Goal: Information Seeking & Learning: Learn about a topic

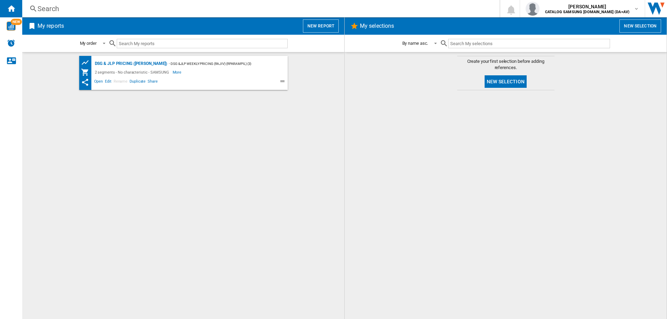
click at [52, 8] on div "Search" at bounding box center [260, 9] width 444 height 10
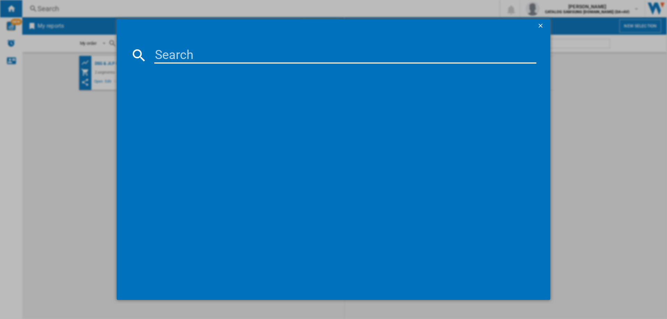
click at [192, 59] on input at bounding box center [345, 55] width 382 height 17
paste input "DV90CGC0A0AEEU"
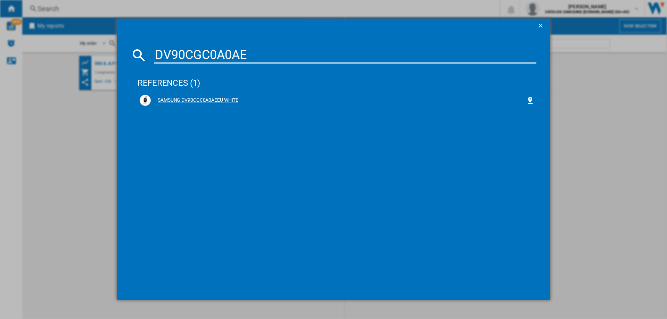
type input "DV90CGC0A0AE"
click at [180, 101] on div "SAMSUNG DV90CGC0A0AEEU WHITE" at bounding box center [338, 100] width 375 height 7
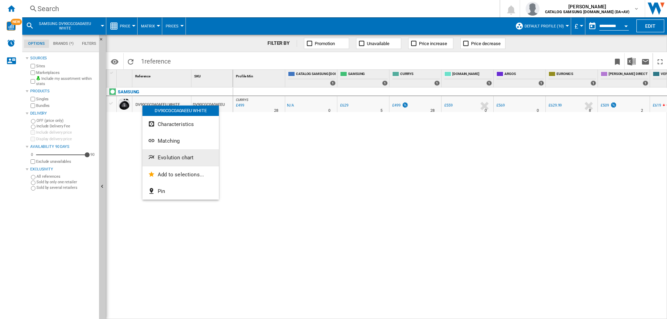
click at [152, 154] on ng-md-icon "Evolution chart" at bounding box center [152, 158] width 8 height 8
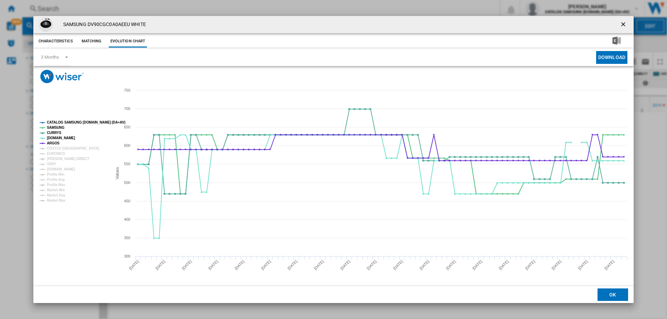
click at [626, 24] on ng-md-icon "getI18NText('BUTTONS.CLOSE_DIALOG')" at bounding box center [624, 25] width 8 height 8
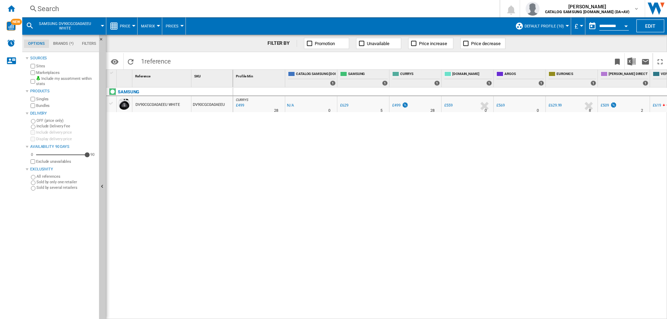
click at [553, 24] on span "Default profile (10)" at bounding box center [544, 26] width 39 height 5
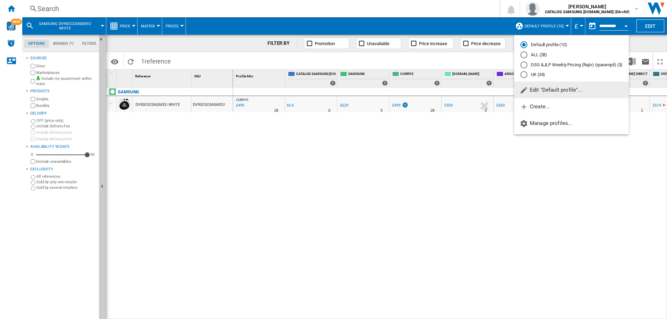
click at [525, 72] on div "UK (34)" at bounding box center [524, 74] width 7 height 7
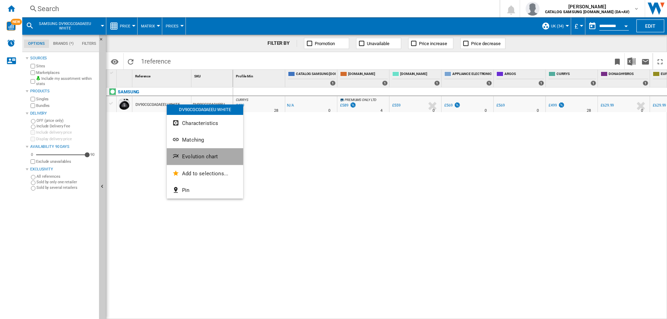
click at [177, 154] on ng-md-icon "Evolution chart" at bounding box center [176, 157] width 8 height 8
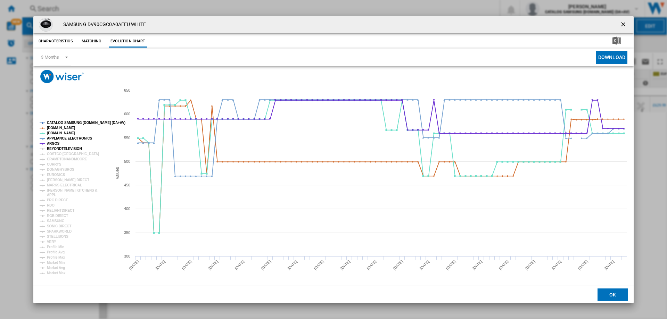
click at [63, 150] on tspan "BEYONDTELEVISION" at bounding box center [64, 149] width 35 height 4
click at [58, 155] on tspan "COSTCO [GEOGRAPHIC_DATA]" at bounding box center [73, 154] width 52 height 4
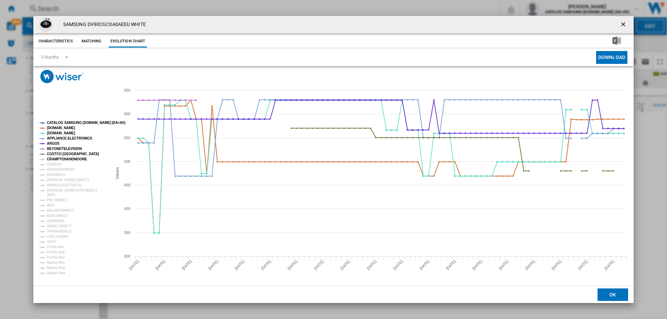
click at [56, 160] on tspan "CRAMPTONANDMOORE" at bounding box center [67, 159] width 40 height 4
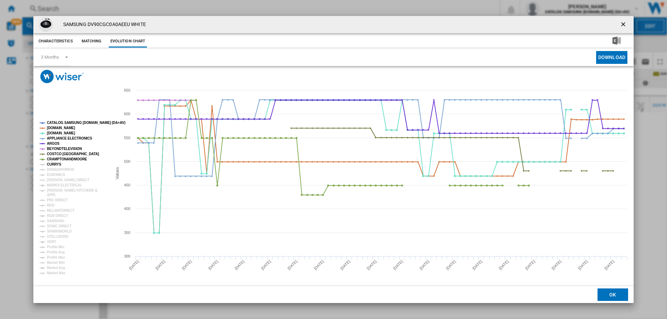
click at [53, 166] on tspan "CURRYS" at bounding box center [54, 165] width 15 height 4
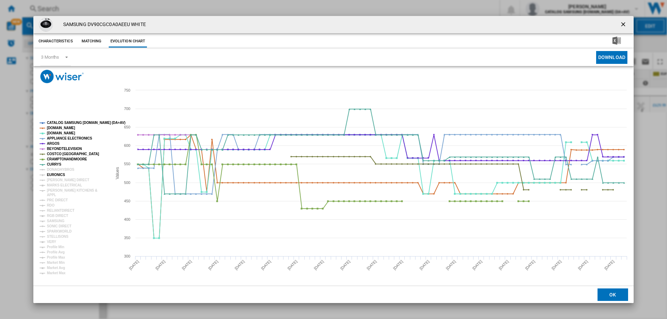
click at [51, 174] on tspan "EURONICS" at bounding box center [56, 175] width 18 height 4
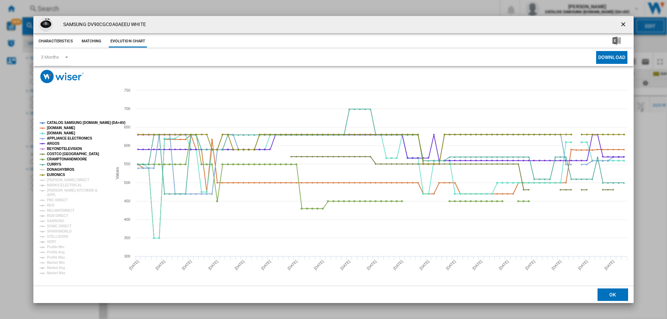
click at [55, 169] on tspan "DONAGHYBROS" at bounding box center [60, 170] width 27 height 4
drag, startPoint x: 55, startPoint y: 179, endPoint x: 55, endPoint y: 182, distance: 3.8
click at [55, 179] on tspan "[PERSON_NAME] DIRECT" at bounding box center [68, 180] width 42 height 4
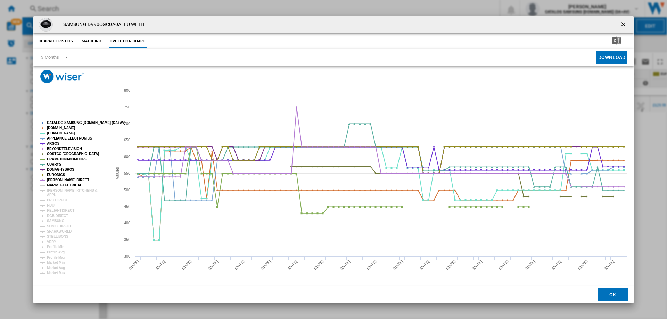
click at [55, 186] on tspan "MARKS ELECTRICAL" at bounding box center [64, 186] width 35 height 4
click at [54, 194] on tspan "APPL" at bounding box center [51, 195] width 9 height 4
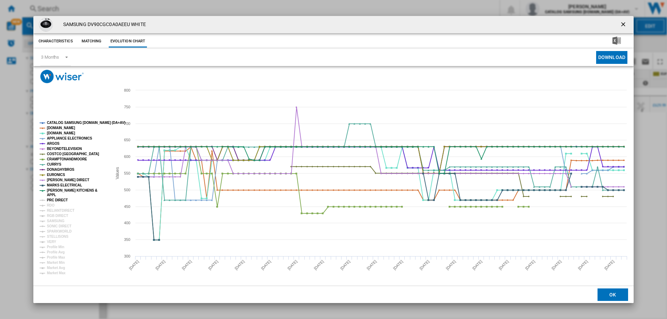
click at [53, 202] on tspan "PRC DIRECT" at bounding box center [57, 200] width 21 height 4
click at [52, 209] on tspan "RELIANTDIRECT" at bounding box center [60, 211] width 27 height 4
click at [51, 205] on tspan "RDO" at bounding box center [51, 206] width 8 height 4
click at [51, 217] on tspan "RGB DIRECT" at bounding box center [57, 216] width 21 height 4
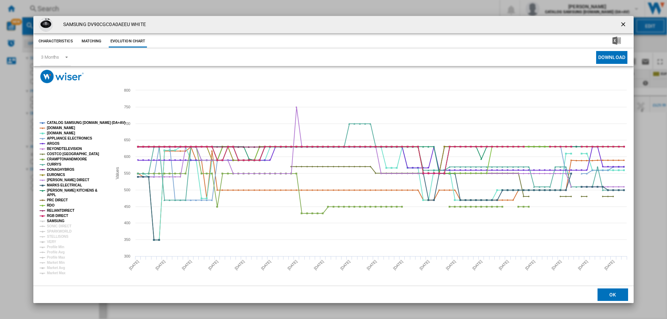
click at [51, 222] on tspan "SAMSUNG" at bounding box center [56, 221] width 18 height 4
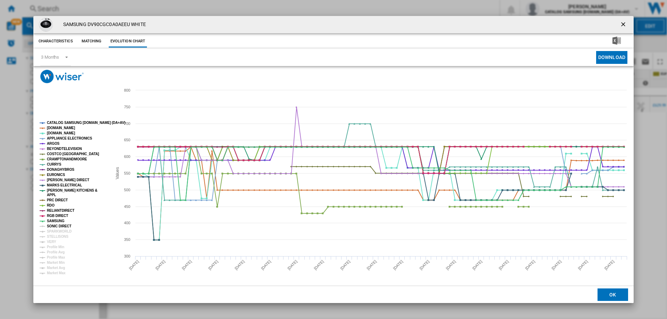
drag, startPoint x: 51, startPoint y: 227, endPoint x: 51, endPoint y: 232, distance: 5.6
click at [51, 227] on tspan "SONIC DIRECT" at bounding box center [59, 227] width 24 height 4
click at [51, 233] on tspan "SPARKWORLD" at bounding box center [59, 232] width 25 height 4
click at [51, 236] on tspan "STELLISONS" at bounding box center [58, 237] width 22 height 4
drag, startPoint x: 50, startPoint y: 242, endPoint x: 81, endPoint y: 245, distance: 30.7
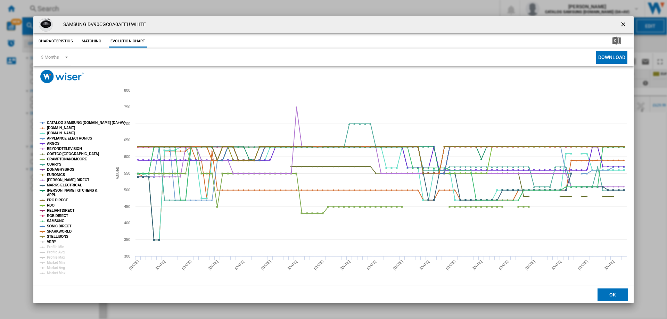
click at [50, 242] on tspan "VERY" at bounding box center [51, 242] width 9 height 4
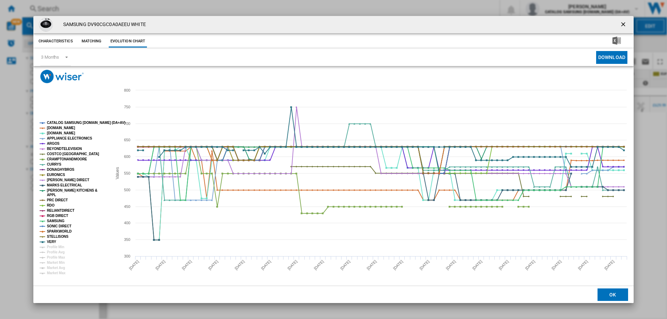
click at [624, 22] on ng-md-icon "getI18NText('BUTTONS.CLOSE_DIALOG')" at bounding box center [624, 25] width 8 height 8
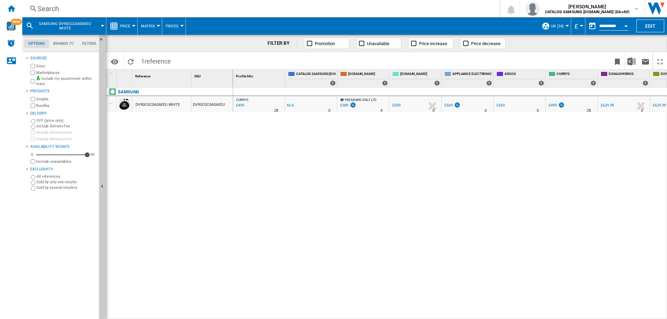
click at [64, 8] on div "Search" at bounding box center [260, 9] width 444 height 10
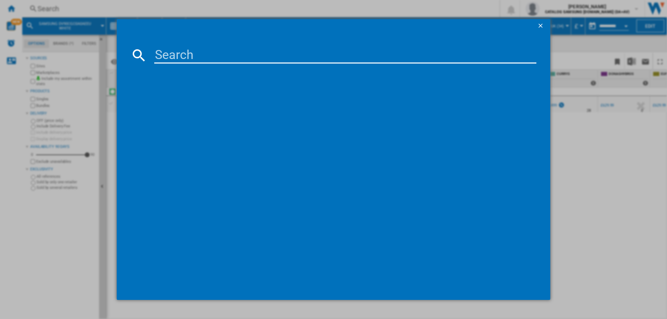
click at [231, 67] on div at bounding box center [334, 176] width 406 height 219
click at [216, 53] on input at bounding box center [345, 55] width 382 height 17
paste input "RS57DG400EM9EU"
type input "RS57DG400EM9EU"
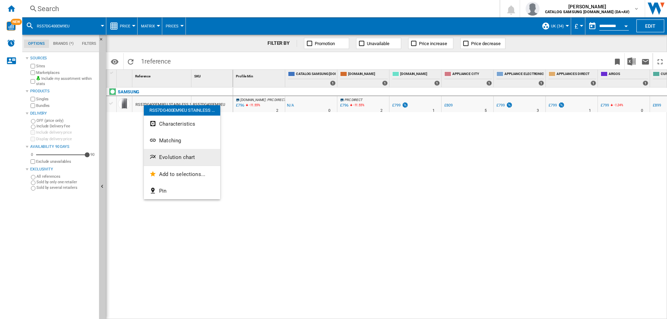
click at [154, 158] on ng-md-icon "Evolution chart" at bounding box center [153, 158] width 8 height 8
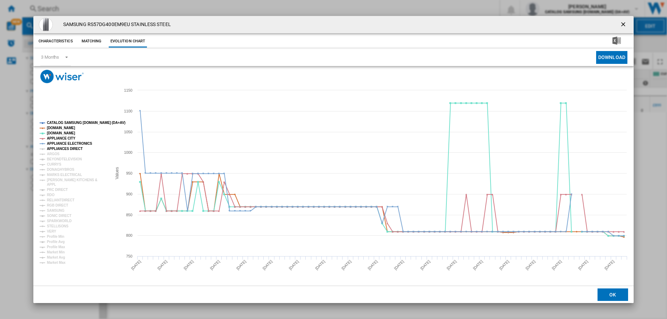
click at [59, 149] on tspan "APPLIANCES DIRECT" at bounding box center [65, 149] width 36 height 4
click at [57, 154] on tspan "ARGOS" at bounding box center [53, 154] width 13 height 4
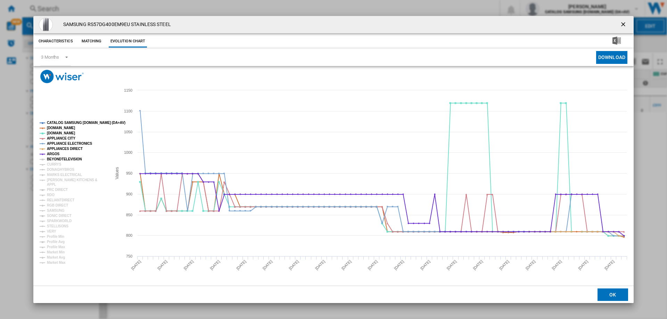
click at [53, 160] on tspan "BEYONDTELEVISION" at bounding box center [64, 159] width 35 height 4
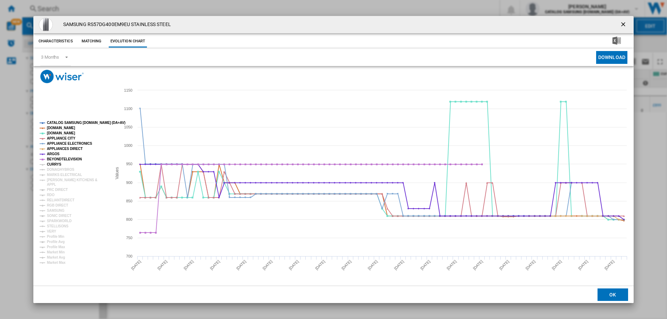
click at [51, 165] on tspan "CURRYS" at bounding box center [54, 165] width 15 height 4
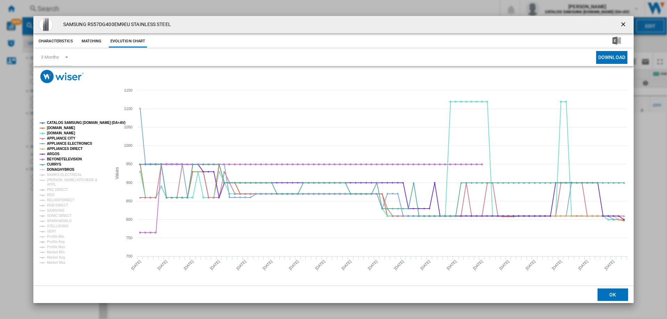
drag, startPoint x: 52, startPoint y: 171, endPoint x: 51, endPoint y: 177, distance: 5.9
click at [52, 171] on tspan "DONAGHYBROS" at bounding box center [60, 170] width 27 height 4
click at [55, 178] on tspan "[PERSON_NAME] KITCHENS &" at bounding box center [72, 180] width 50 height 4
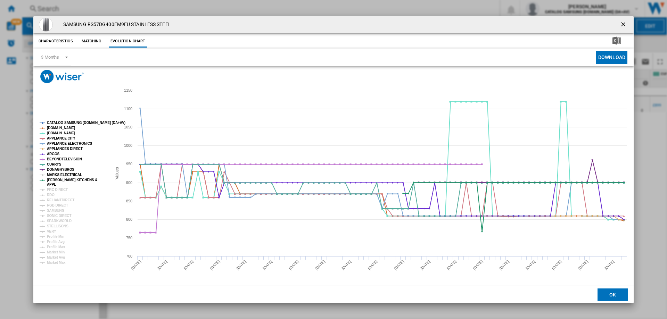
click at [55, 176] on tspan "MARKS ELECTRICAL" at bounding box center [64, 175] width 35 height 4
click at [51, 189] on tspan "PRC DIRECT" at bounding box center [57, 190] width 21 height 4
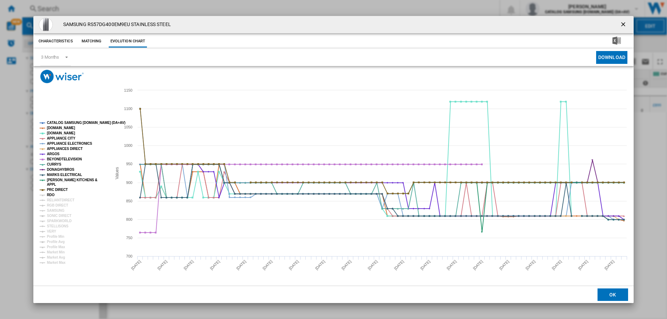
click at [51, 196] on tspan "RDO" at bounding box center [51, 195] width 8 height 4
click at [52, 201] on tspan "RELIANTDIRECT" at bounding box center [60, 200] width 27 height 4
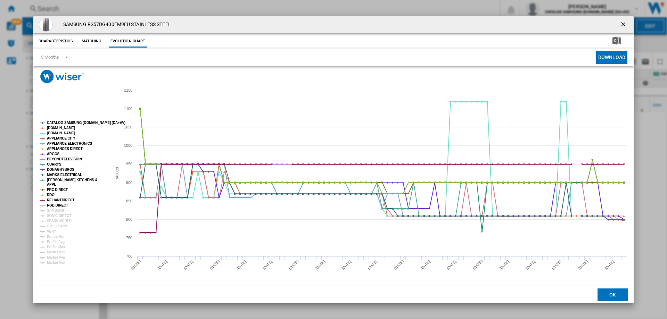
click at [52, 205] on tspan "RGB DIRECT" at bounding box center [57, 206] width 21 height 4
click at [50, 217] on tspan "SONIC DIRECT" at bounding box center [59, 216] width 24 height 4
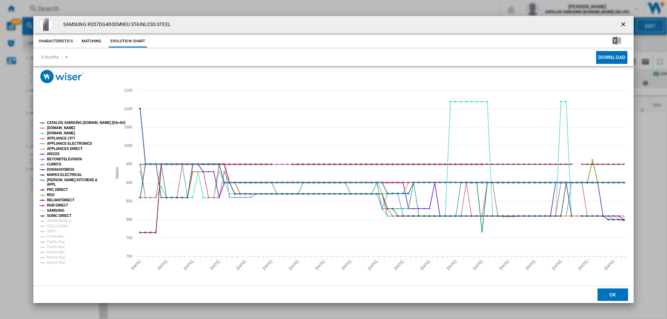
click at [52, 212] on tspan "SAMSUNG" at bounding box center [56, 211] width 18 height 4
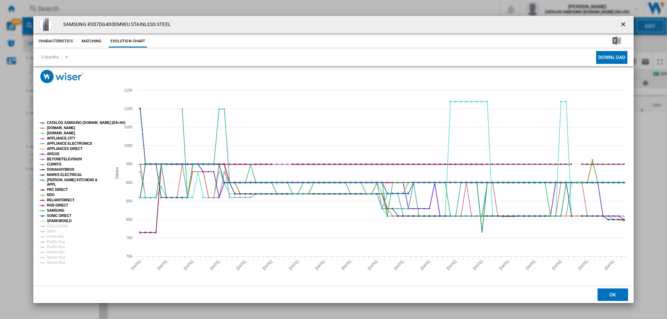
click at [52, 220] on tspan "SPARKWORLD" at bounding box center [59, 221] width 25 height 4
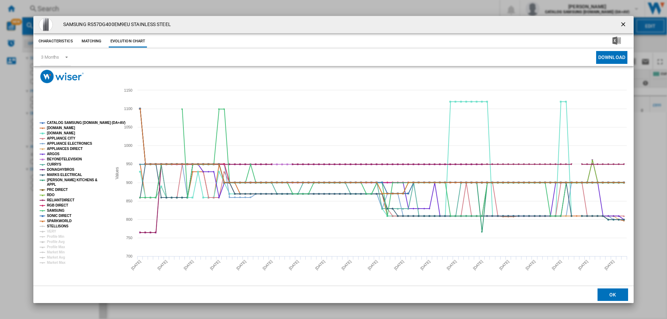
click at [52, 226] on tspan "STELLISONS" at bounding box center [58, 227] width 22 height 4
click at [54, 231] on tspan "VERY" at bounding box center [51, 232] width 9 height 4
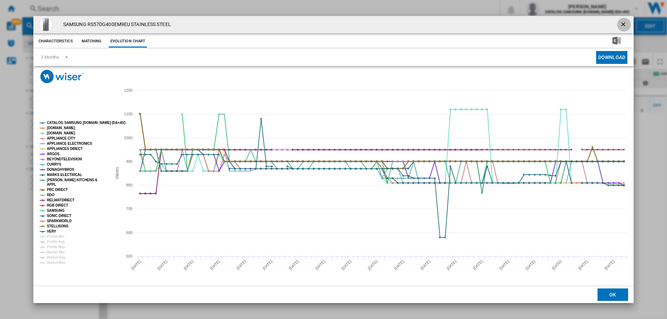
click at [624, 26] on ng-md-icon "getI18NText('BUTTONS.CLOSE_DIALOG')" at bounding box center [624, 25] width 8 height 8
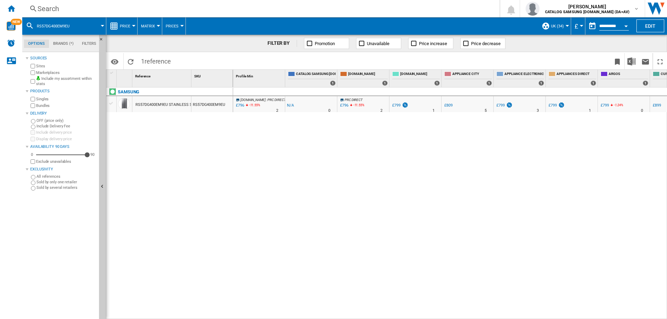
click at [61, 9] on div "Search" at bounding box center [260, 9] width 444 height 10
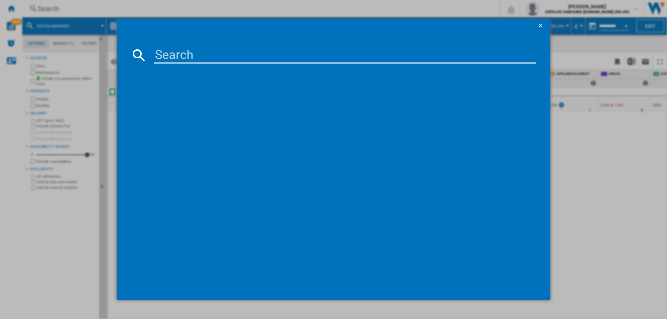
click at [437, 62] on input at bounding box center [345, 55] width 382 height 17
type input "RS70F64KEFEU"
click at [246, 57] on input "RS70F64KEFEU" at bounding box center [345, 55] width 382 height 17
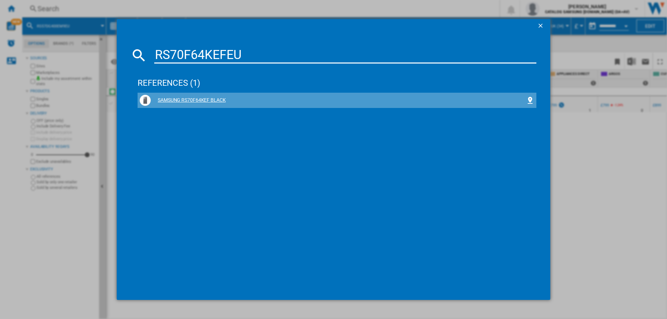
click at [214, 94] on div "SAMSUNG RS70F64KEF BLACK" at bounding box center [337, 100] width 399 height 15
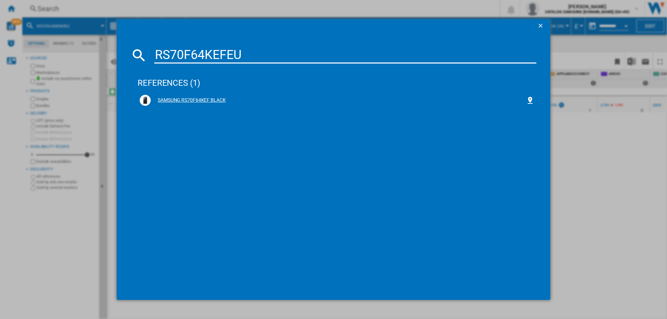
click at [185, 99] on div "SAMSUNG RS70F64KEF BLACK" at bounding box center [338, 100] width 375 height 7
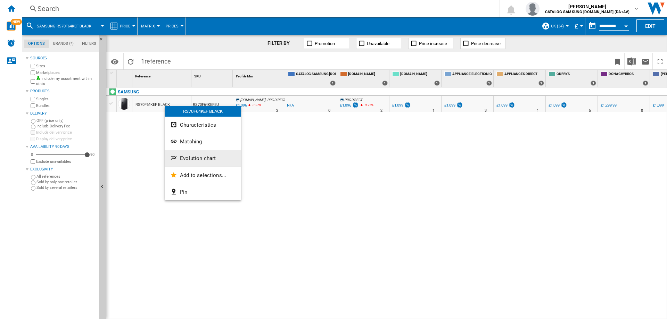
click at [176, 153] on button "Evolution chart" at bounding box center [203, 158] width 76 height 17
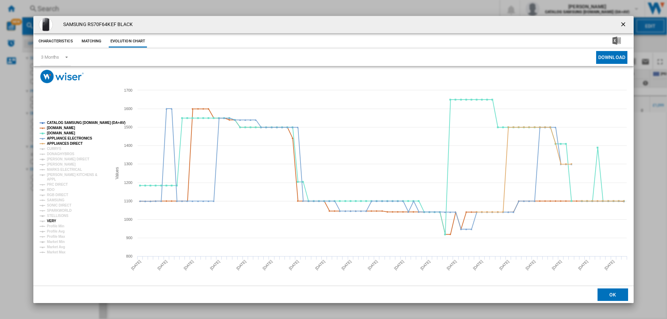
click at [51, 221] on tspan "VERY" at bounding box center [51, 221] width 9 height 4
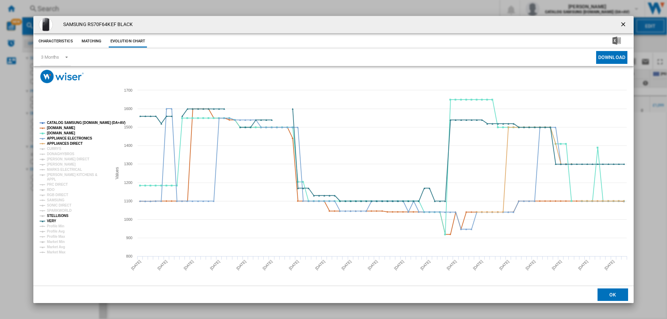
click at [52, 216] on tspan "STELLISONS" at bounding box center [58, 216] width 22 height 4
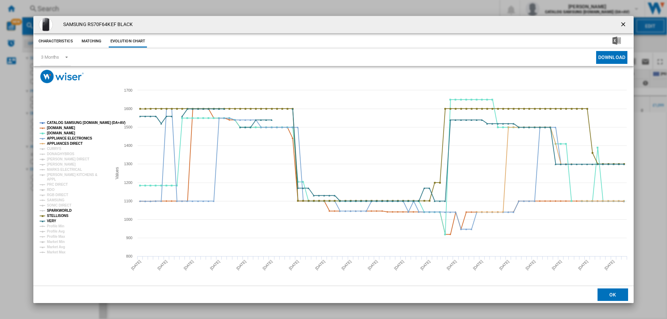
click at [54, 210] on tspan "SPARKWORLD" at bounding box center [59, 211] width 25 height 4
click at [52, 206] on tspan "SONIC DIRECT" at bounding box center [59, 206] width 24 height 4
click at [52, 200] on tspan "SAMSUNG" at bounding box center [56, 200] width 18 height 4
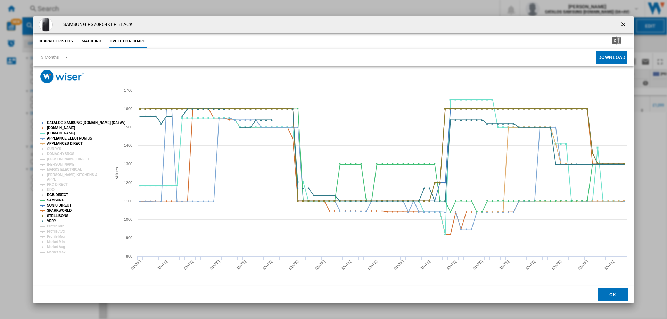
click at [50, 195] on tspan "RGB DIRECT" at bounding box center [57, 195] width 21 height 4
click at [48, 190] on tspan "RDO" at bounding box center [51, 190] width 8 height 4
click at [49, 184] on tspan "PRC DIRECT" at bounding box center [57, 185] width 21 height 4
click at [51, 178] on tspan "APPL" at bounding box center [51, 180] width 9 height 4
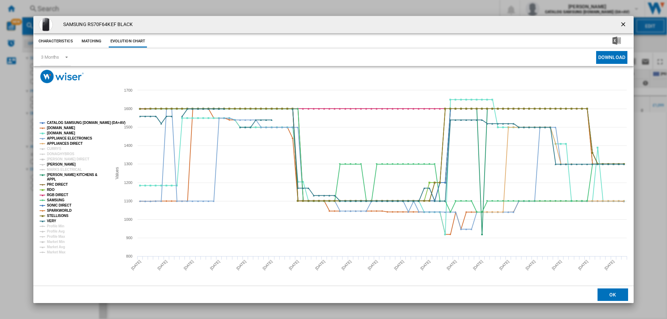
click at [58, 166] on tspan "[PERSON_NAME]" at bounding box center [61, 165] width 29 height 4
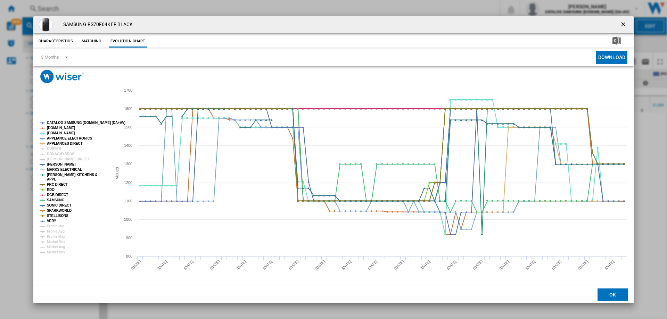
click at [58, 169] on tspan "MARKS ELECTRICAL" at bounding box center [64, 170] width 35 height 4
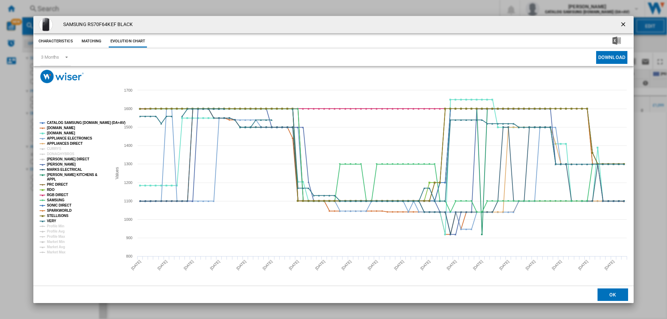
click at [58, 158] on tspan "[PERSON_NAME] DIRECT" at bounding box center [68, 159] width 42 height 4
click at [61, 152] on tspan "DONAGHYBROS" at bounding box center [60, 154] width 27 height 4
click at [56, 151] on tspan "CURRYS" at bounding box center [54, 149] width 15 height 4
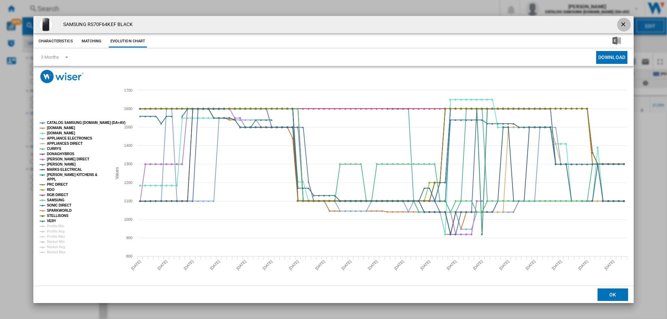
click at [626, 23] on ng-md-icon "getI18NText('BUTTONS.CLOSE_DIALOG')" at bounding box center [624, 25] width 8 height 8
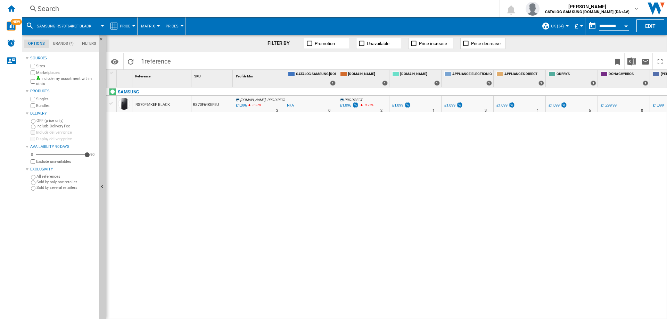
click at [46, 8] on div "Search" at bounding box center [260, 9] width 444 height 10
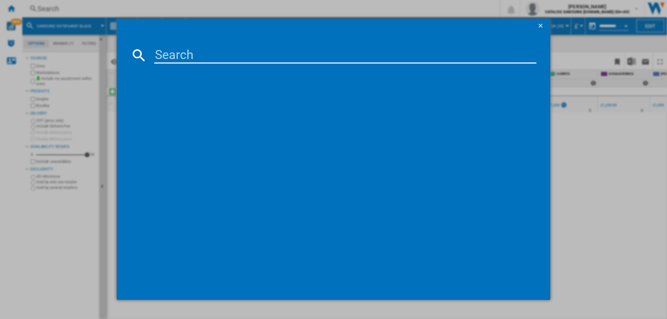
click at [214, 58] on input at bounding box center [345, 55] width 382 height 17
paste input "RS70F64KETEU"
type input "RS70F64KETEU"
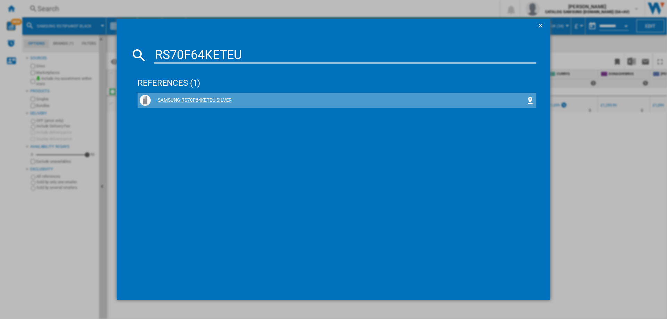
click at [226, 104] on div "SAMSUNG RS70F64KETEU SILVER" at bounding box center [338, 100] width 375 height 7
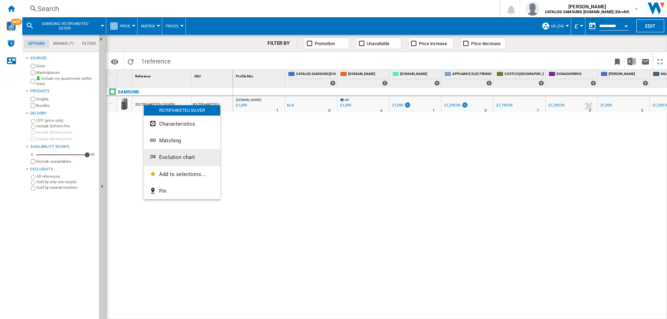
click at [158, 155] on button "Evolution chart" at bounding box center [182, 157] width 76 height 17
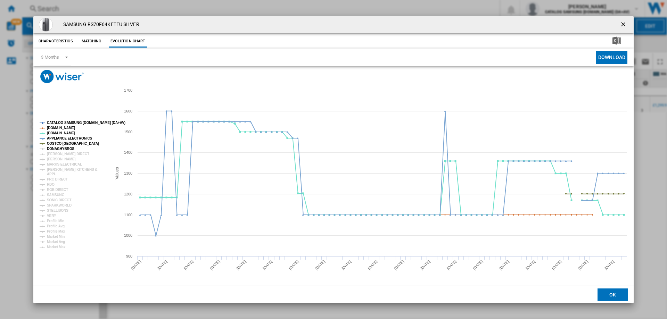
drag, startPoint x: 58, startPoint y: 147, endPoint x: 57, endPoint y: 153, distance: 6.8
click at [58, 147] on tspan "DONAGHYBROS" at bounding box center [60, 149] width 27 height 4
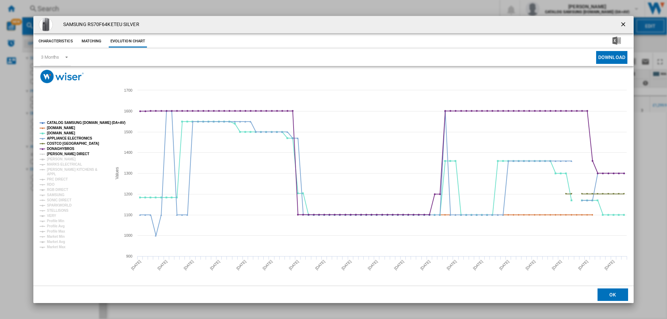
click at [57, 153] on tspan "[PERSON_NAME] DIRECT" at bounding box center [68, 154] width 42 height 4
click at [57, 159] on tspan "[PERSON_NAME]" at bounding box center [61, 159] width 29 height 4
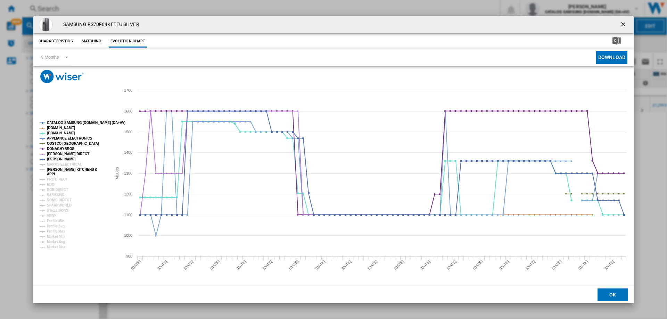
click at [57, 168] on tspan "[PERSON_NAME] KITCHENS &" at bounding box center [72, 170] width 50 height 4
drag, startPoint x: 57, startPoint y: 171, endPoint x: 56, endPoint y: 175, distance: 4.0
click at [57, 172] on tspan "[PERSON_NAME] KITCHENS &" at bounding box center [72, 170] width 50 height 4
drag, startPoint x: 50, startPoint y: 164, endPoint x: 51, endPoint y: 168, distance: 3.5
click at [51, 165] on tspan "MARKS ELECTRICAL" at bounding box center [64, 165] width 35 height 4
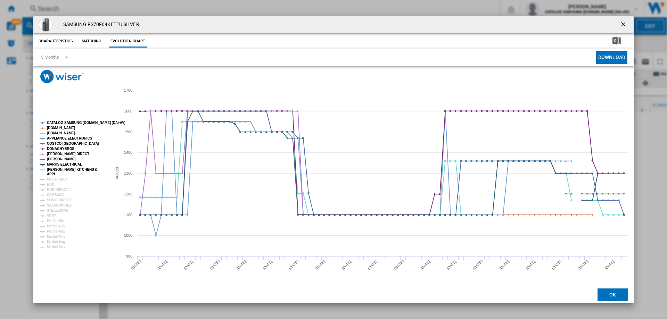
click at [51, 172] on tspan "APPL" at bounding box center [51, 174] width 9 height 4
click at [51, 179] on tspan "PRC DIRECT" at bounding box center [57, 180] width 21 height 4
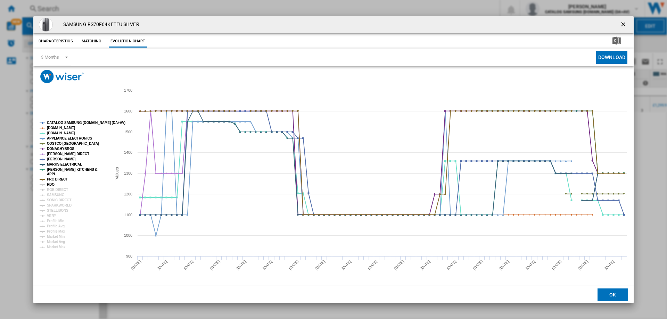
click at [51, 184] on tspan "RDO" at bounding box center [51, 185] width 8 height 4
click at [51, 191] on tspan "RGB DIRECT" at bounding box center [57, 190] width 21 height 4
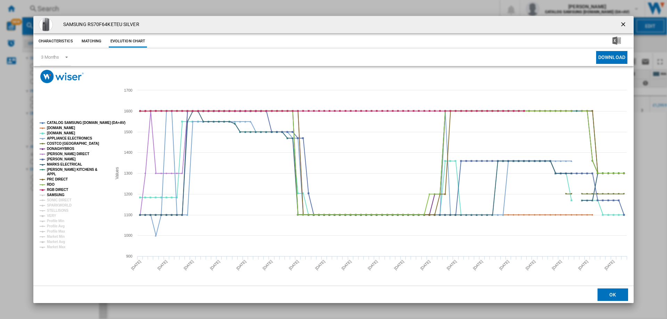
click at [52, 197] on tspan "SAMSUNG" at bounding box center [56, 195] width 18 height 4
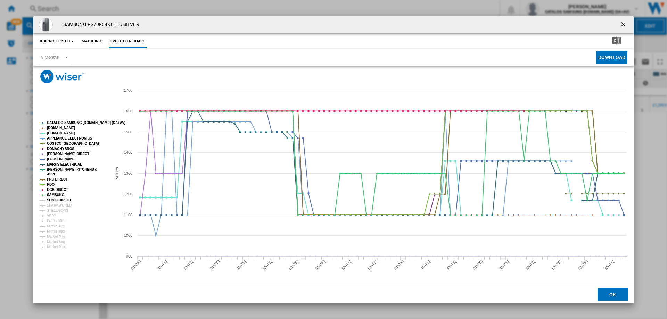
click at [53, 201] on tspan "SONIC DIRECT" at bounding box center [59, 200] width 24 height 4
click at [54, 207] on tspan "SPARKWORLD" at bounding box center [59, 206] width 25 height 4
click at [51, 216] on tspan "VERY" at bounding box center [51, 216] width 9 height 4
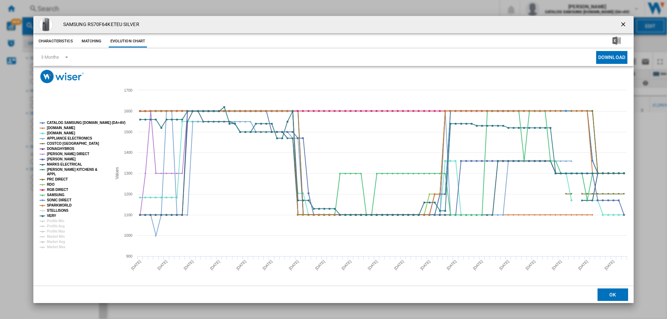
click at [51, 210] on tspan "STELLISONS" at bounding box center [58, 211] width 22 height 4
click at [622, 22] on ng-md-icon "getI18NText('BUTTONS.CLOSE_DIALOG')" at bounding box center [624, 25] width 8 height 8
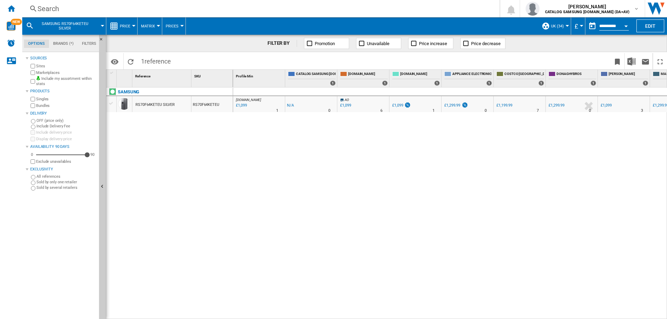
click at [54, 8] on div "Search" at bounding box center [260, 9] width 444 height 10
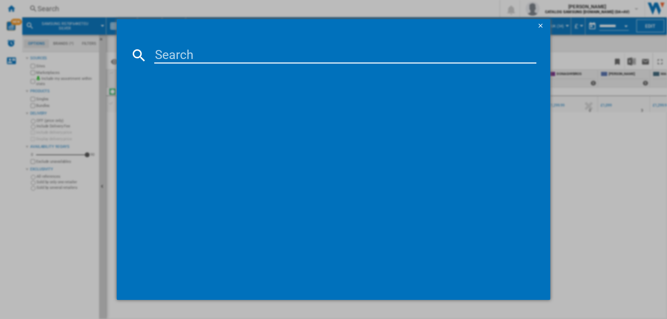
drag, startPoint x: 72, startPoint y: 21, endPoint x: 85, endPoint y: 29, distance: 15.6
drag, startPoint x: 91, startPoint y: 34, endPoint x: 232, endPoint y: 55, distance: 142.3
click at [232, 55] on input at bounding box center [345, 55] width 382 height 17
paste input "RS70F64KEFEU"
type input "RS70F64KEFEU"
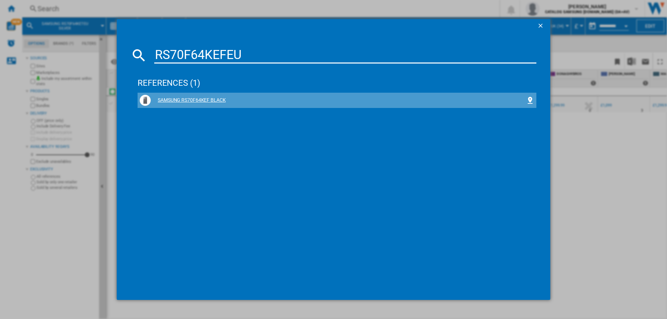
click at [200, 97] on div "SAMSUNG RS70F64KEF BLACK" at bounding box center [338, 100] width 375 height 7
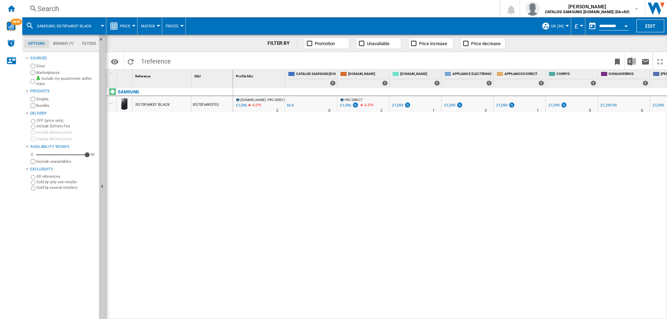
click at [162, 105] on div "RS70F64KEF BLACK" at bounding box center [153, 105] width 34 height 16
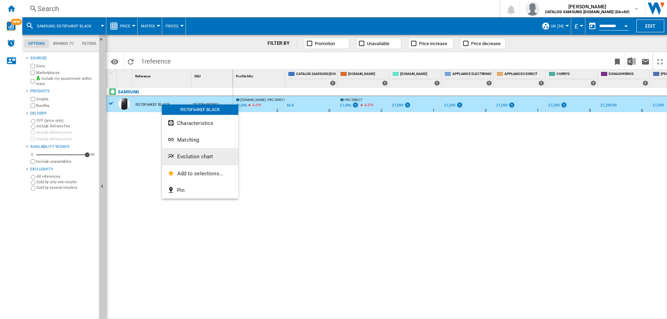
click at [174, 151] on button "Evolution chart" at bounding box center [200, 156] width 76 height 17
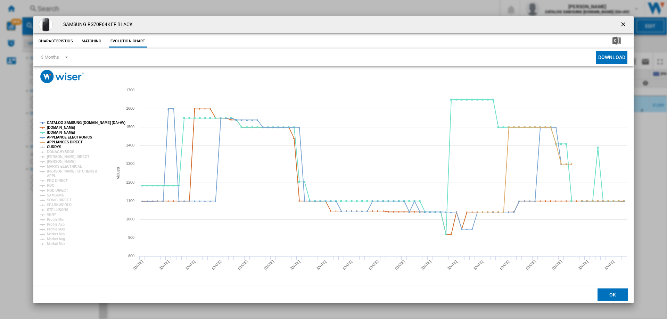
click at [51, 148] on tspan "CURRYS" at bounding box center [54, 147] width 15 height 4
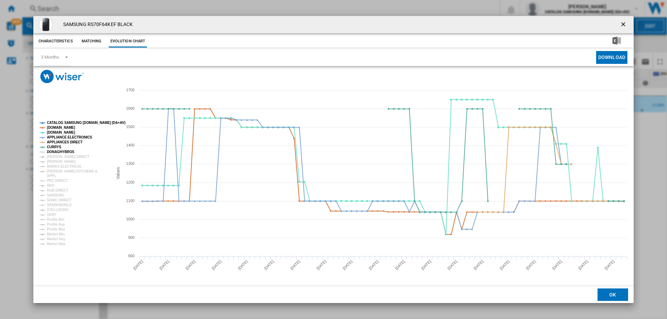
click at [50, 153] on tspan "DONAGHYBROS" at bounding box center [60, 152] width 27 height 4
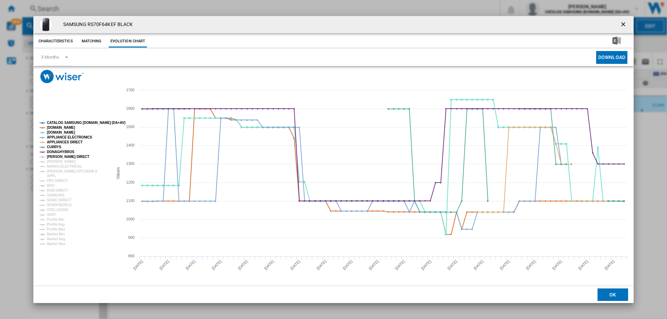
click at [49, 161] on tspan "[PERSON_NAME]" at bounding box center [61, 162] width 29 height 4
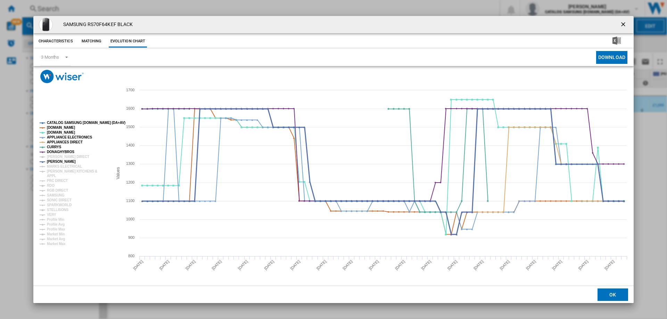
click at [49, 160] on tspan "[PERSON_NAME]" at bounding box center [61, 162] width 29 height 4
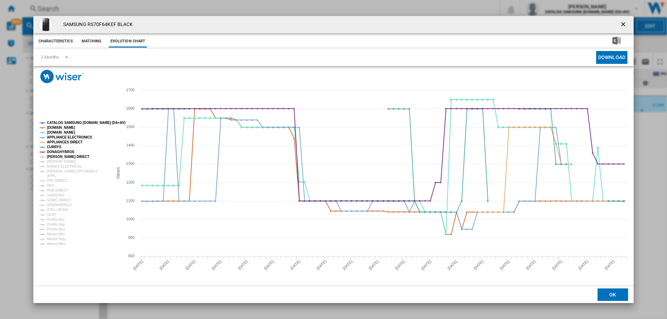
drag, startPoint x: 50, startPoint y: 156, endPoint x: 51, endPoint y: 163, distance: 7.0
click at [51, 156] on tspan "[PERSON_NAME] DIRECT" at bounding box center [68, 157] width 42 height 4
click at [51, 163] on tspan "[PERSON_NAME]" at bounding box center [61, 162] width 29 height 4
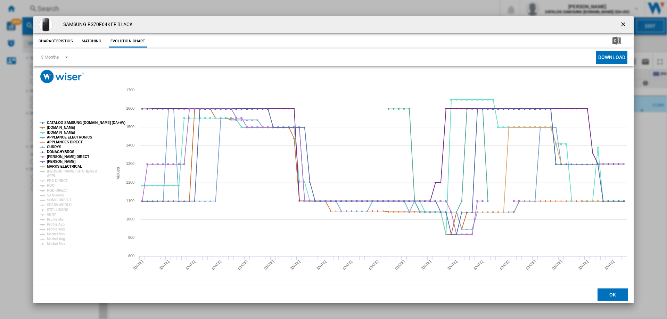
click at [52, 169] on tspan "MARKS ELECTRICAL" at bounding box center [64, 167] width 35 height 4
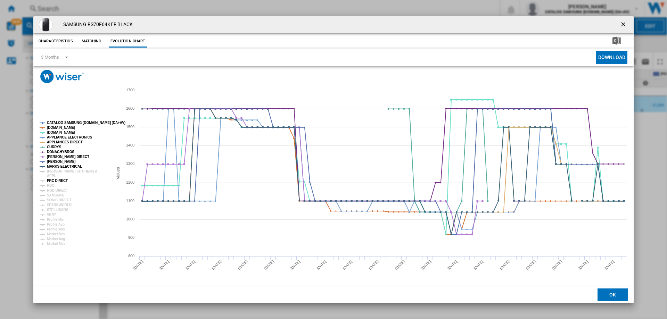
drag, startPoint x: 51, startPoint y: 179, endPoint x: 53, endPoint y: 190, distance: 10.7
click at [51, 180] on tspan "PRC DIRECT" at bounding box center [57, 181] width 21 height 4
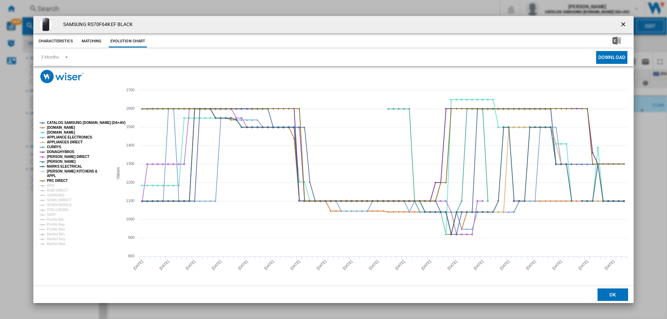
click at [50, 171] on tspan "[PERSON_NAME] KITCHENS &" at bounding box center [72, 172] width 50 height 4
drag, startPoint x: 52, startPoint y: 187, endPoint x: 52, endPoint y: 192, distance: 4.9
click at [52, 188] on g "CATALOG SAMSUNG [DOMAIN_NAME] (DA+AV) [DOMAIN_NAME] [DOMAIN_NAME] APPLIANCE ELE…" at bounding box center [83, 183] width 86 height 125
click at [52, 193] on tspan "RGB DIRECT" at bounding box center [57, 191] width 21 height 4
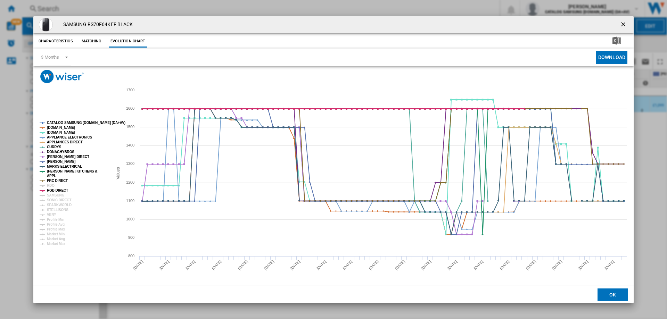
click at [48, 188] on g "CATALOG SAMSUNG [DOMAIN_NAME] (DA+AV) [DOMAIN_NAME] [DOMAIN_NAME] APPLIANCE ELE…" at bounding box center [83, 183] width 86 height 125
click at [50, 185] on tspan "RDO" at bounding box center [51, 186] width 8 height 4
click at [49, 198] on tspan "SONIC DIRECT" at bounding box center [59, 200] width 24 height 4
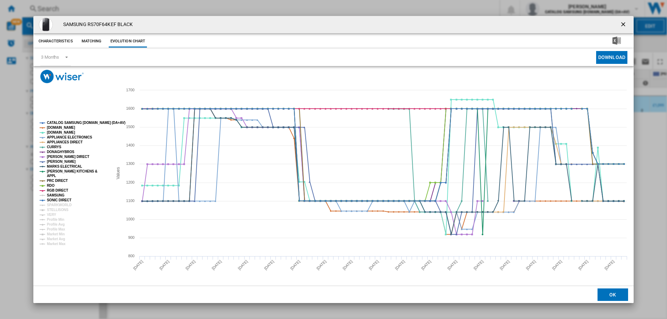
drag, startPoint x: 53, startPoint y: 195, endPoint x: 54, endPoint y: 200, distance: 4.6
click at [53, 195] on tspan "SAMSUNG" at bounding box center [56, 196] width 18 height 4
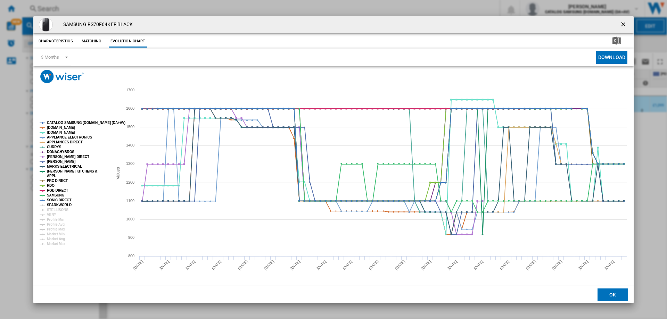
click at [52, 206] on tspan "SPARKWORLD" at bounding box center [59, 205] width 25 height 4
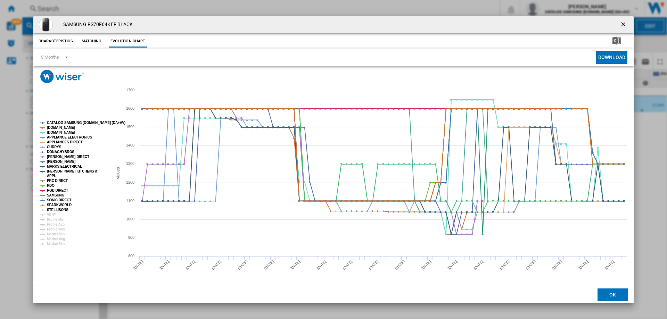
click at [54, 210] on tspan "STELLISONS" at bounding box center [58, 210] width 22 height 4
click at [52, 214] on tspan "VERY" at bounding box center [51, 215] width 9 height 4
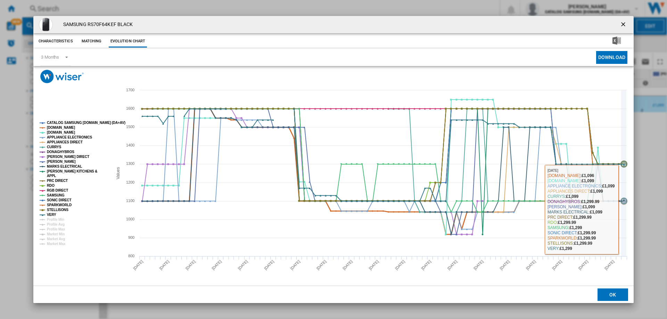
click at [627, 207] on rect "Product popup" at bounding box center [333, 184] width 601 height 203
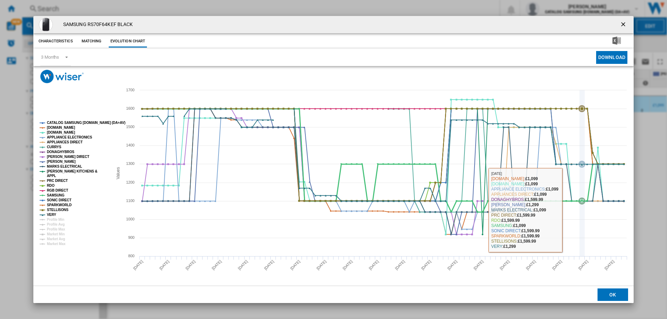
drag, startPoint x: 533, startPoint y: 271, endPoint x: 588, endPoint y: 197, distance: 92.9
click at [588, 198] on icon "Created with Highcharts 5.0.14 Values 800 1000 1200 1400 1600 900 1100 1300 150…" at bounding box center [333, 184] width 601 height 203
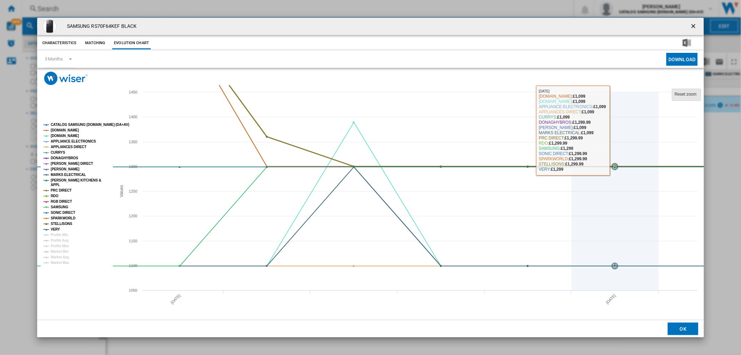
click at [667, 96] on tspan "Reset zoom" at bounding box center [686, 94] width 22 height 5
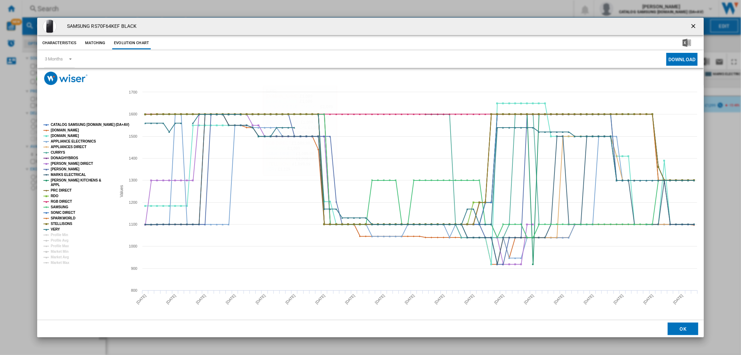
click at [667, 29] on ng-md-icon "getI18NText('BUTTONS.CLOSE_DIALOG')" at bounding box center [694, 27] width 8 height 8
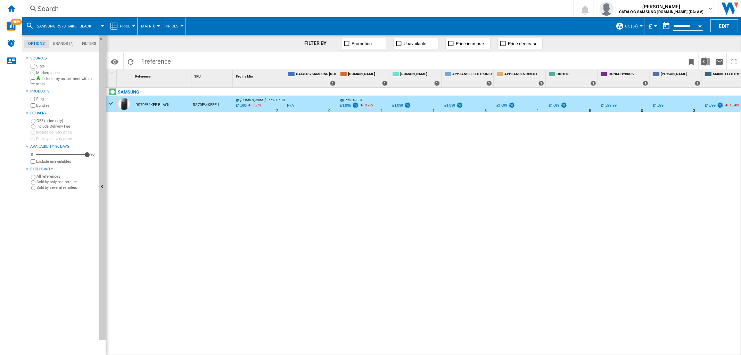
click at [37, 1] on div "Search Search 0 gregg williamson CATALOG SAMSUNG UK.IE (DA+AV) CATALOG SAMSUNG …" at bounding box center [381, 8] width 719 height 17
click at [32, 6] on ng-md-icon at bounding box center [33, 9] width 8 height 9
click at [38, 6] on div "Search" at bounding box center [297, 9] width 518 height 10
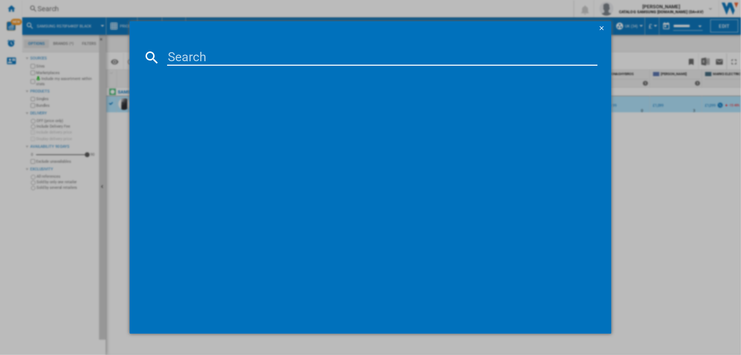
click at [186, 55] on input at bounding box center [382, 57] width 430 height 17
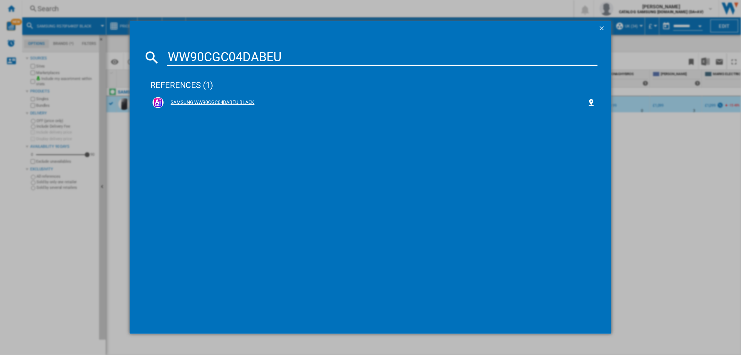
type input "WW90CGC04DABEU"
click at [225, 104] on div "SAMSUNG WW90CGC04DABEU BLACK" at bounding box center [375, 102] width 423 height 7
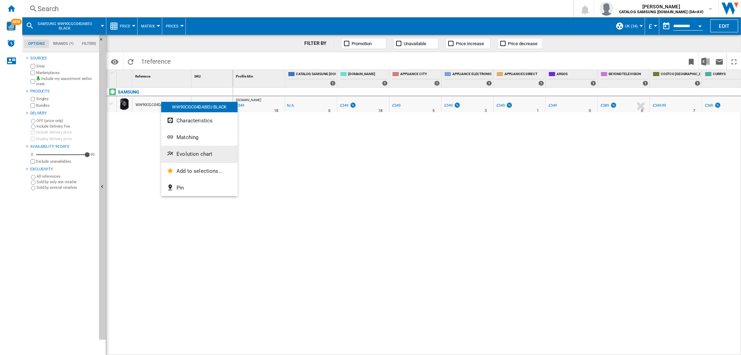
click at [180, 152] on span "Evolution chart" at bounding box center [195, 154] width 36 height 6
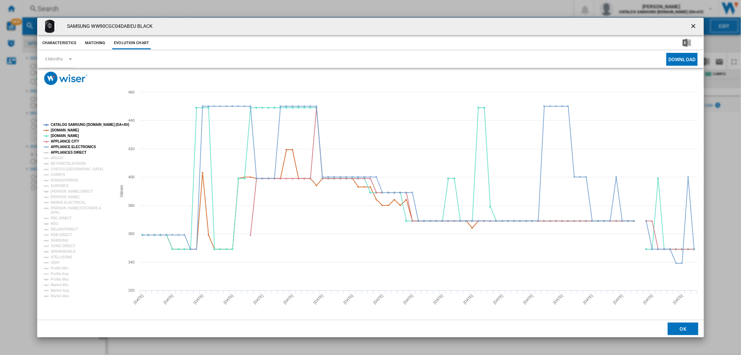
drag, startPoint x: 61, startPoint y: 154, endPoint x: 60, endPoint y: 161, distance: 6.7
click at [61, 154] on tspan "APPLIANCES DIRECT" at bounding box center [69, 152] width 36 height 4
click at [58, 162] on tspan "BEYONDTELEVISION" at bounding box center [68, 164] width 35 height 4
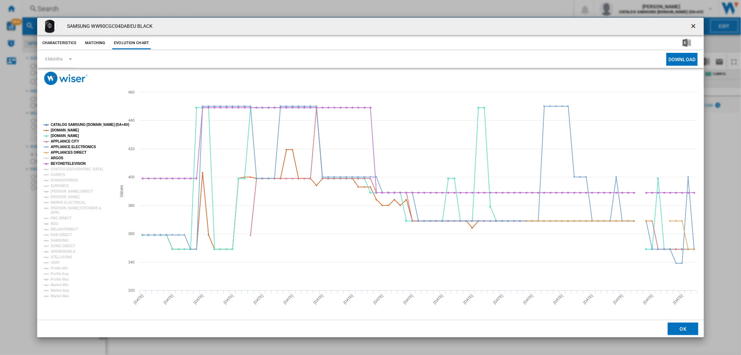
click at [56, 156] on tspan "ARGOS" at bounding box center [57, 158] width 13 height 4
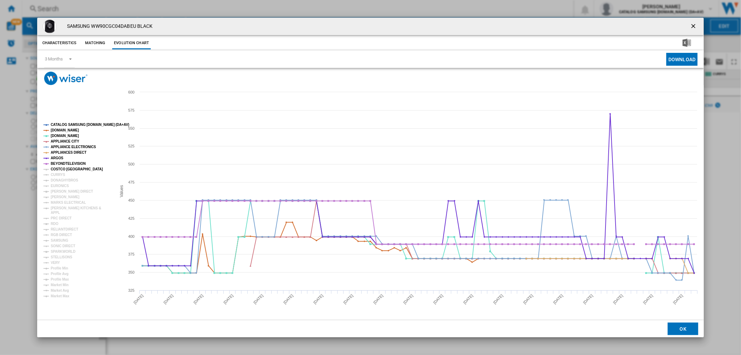
drag, startPoint x: 57, startPoint y: 168, endPoint x: 56, endPoint y: 172, distance: 4.1
click at [57, 168] on tspan "COSTCO [GEOGRAPHIC_DATA]" at bounding box center [77, 169] width 52 height 4
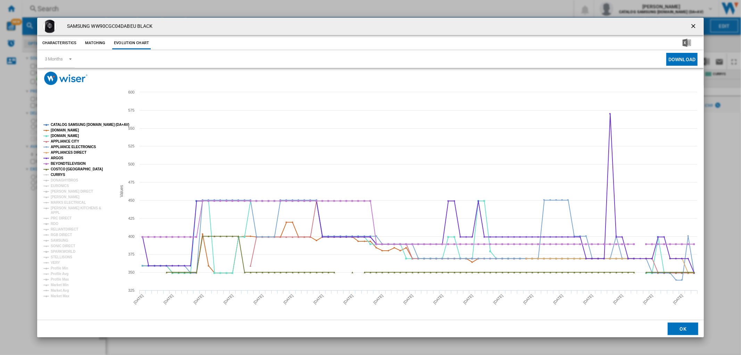
click at [55, 174] on tspan "CURRYS" at bounding box center [58, 175] width 15 height 4
click at [55, 181] on tspan "DONAGHYBROS" at bounding box center [64, 180] width 27 height 4
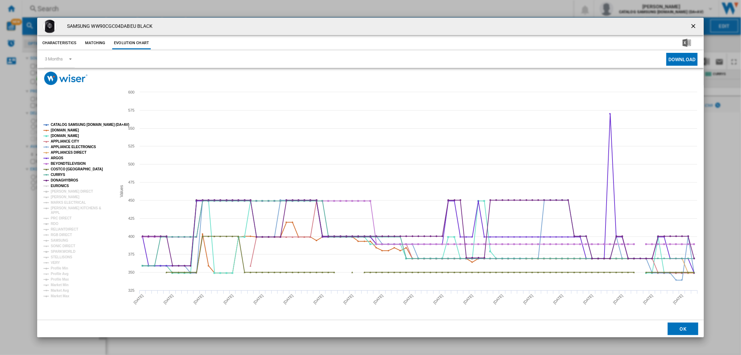
click at [54, 186] on tspan "EURONICS" at bounding box center [60, 186] width 18 height 4
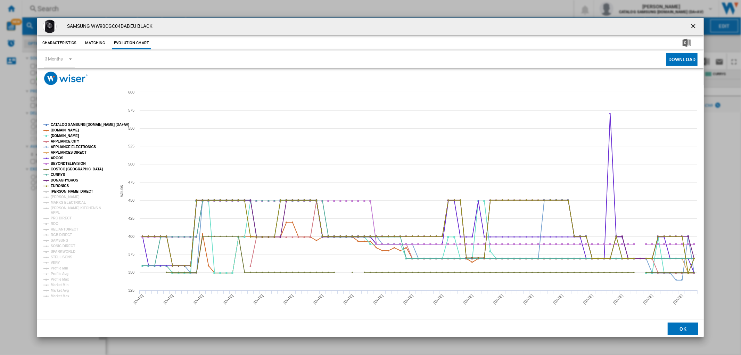
click at [54, 190] on tspan "[PERSON_NAME] DIRECT" at bounding box center [72, 191] width 42 height 4
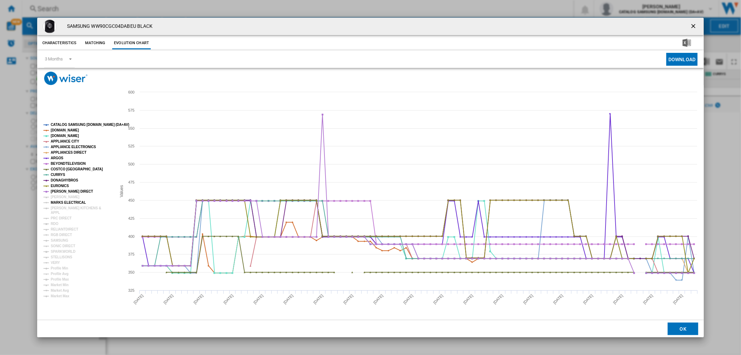
click at [54, 201] on tspan "MARKS ELECTRICAL" at bounding box center [68, 203] width 35 height 4
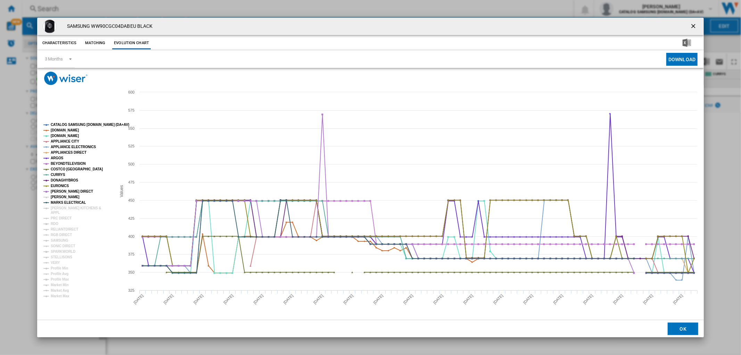
drag, startPoint x: 54, startPoint y: 197, endPoint x: 53, endPoint y: 204, distance: 7.0
click at [54, 197] on tspan "[PERSON_NAME]" at bounding box center [65, 197] width 29 height 4
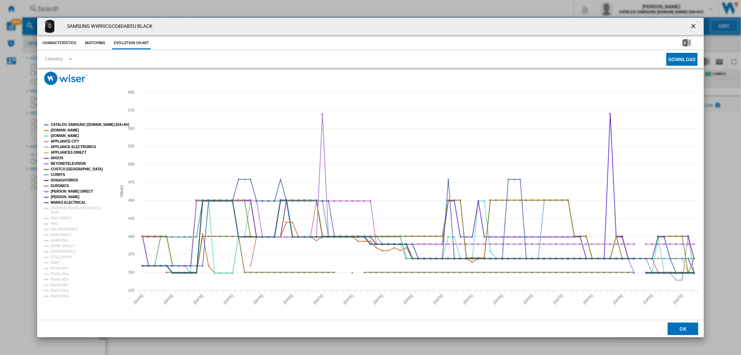
click at [53, 204] on tspan "MARKS ELECTRICAL" at bounding box center [68, 203] width 35 height 4
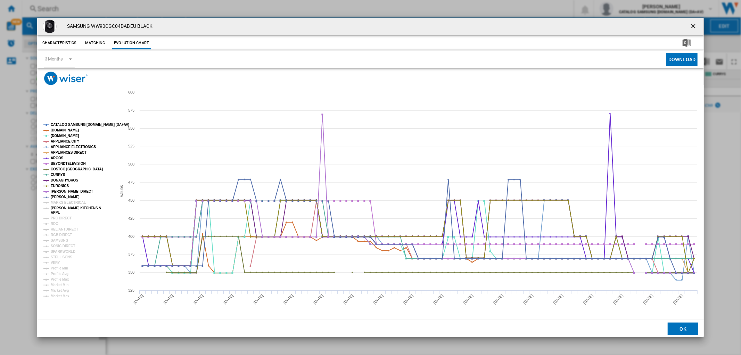
drag, startPoint x: 50, startPoint y: 212, endPoint x: 52, endPoint y: 209, distance: 3.8
click at [51, 212] on tspan "APPL" at bounding box center [55, 213] width 9 height 4
drag, startPoint x: 54, startPoint y: 200, endPoint x: 52, endPoint y: 210, distance: 10.2
click at [54, 201] on tspan "MARKS ELECTRICAL" at bounding box center [68, 203] width 35 height 4
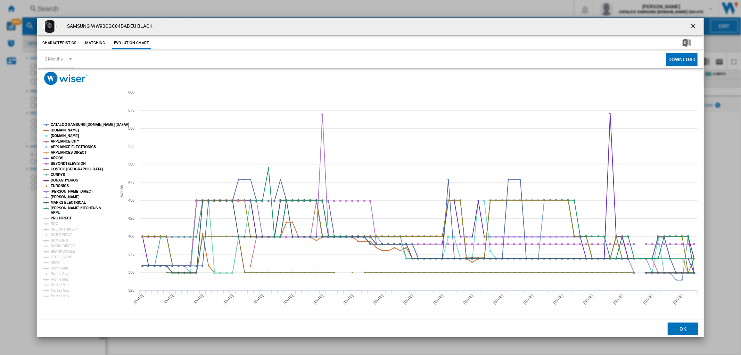
drag, startPoint x: 51, startPoint y: 220, endPoint x: 51, endPoint y: 223, distance: 3.8
click at [51, 220] on tspan "PRC DIRECT" at bounding box center [61, 218] width 21 height 4
click at [51, 226] on tspan "RDO" at bounding box center [55, 224] width 8 height 4
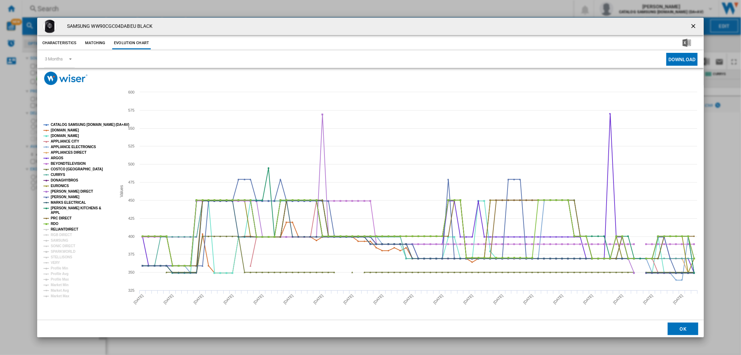
click at [52, 229] on tspan "RELIANTDIRECT" at bounding box center [64, 229] width 27 height 4
drag, startPoint x: 53, startPoint y: 234, endPoint x: 53, endPoint y: 238, distance: 4.2
click at [53, 234] on tspan "RGB DIRECT" at bounding box center [61, 235] width 21 height 4
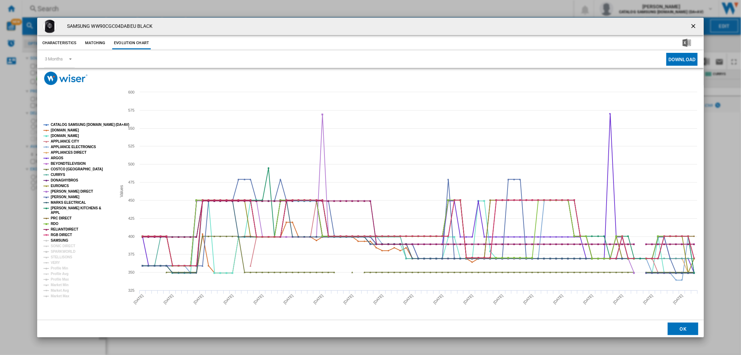
click at [53, 238] on tspan "SAMSUNG" at bounding box center [60, 240] width 18 height 4
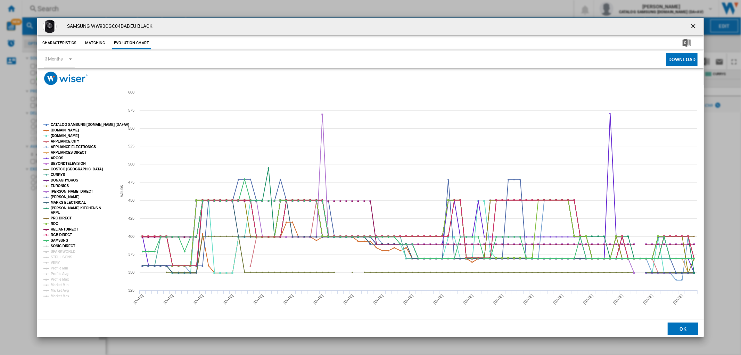
click at [52, 244] on tspan "SONIC DIRECT" at bounding box center [63, 246] width 24 height 4
click at [53, 250] on tspan "SPARKWORLD" at bounding box center [63, 252] width 25 height 4
click at [54, 256] on tspan "STELLISONS" at bounding box center [62, 257] width 22 height 4
click at [52, 261] on tspan "VERY" at bounding box center [55, 263] width 9 height 4
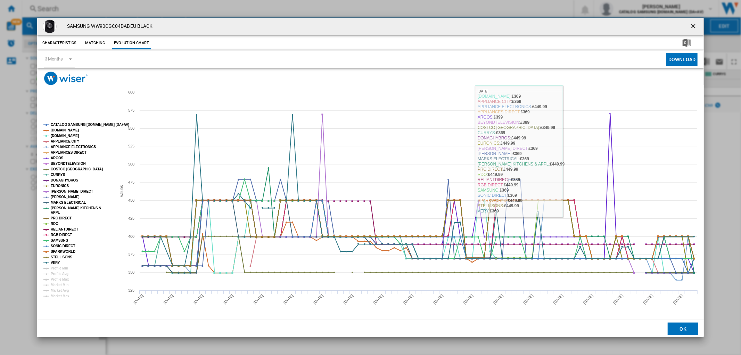
click at [667, 25] on ng-md-icon "getI18NText('BUTTONS.CLOSE_DIALOG')" at bounding box center [694, 27] width 8 height 8
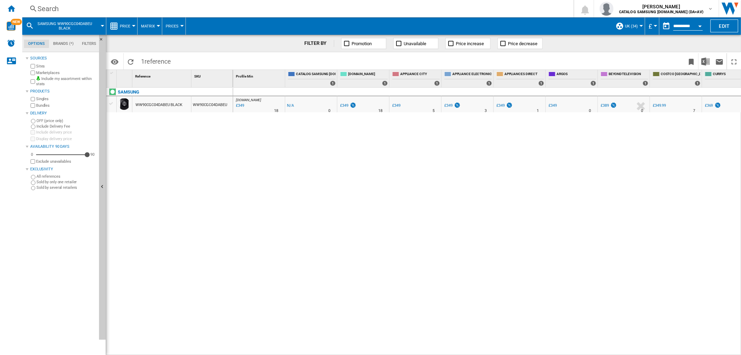
click at [43, 6] on div "Search" at bounding box center [297, 9] width 518 height 10
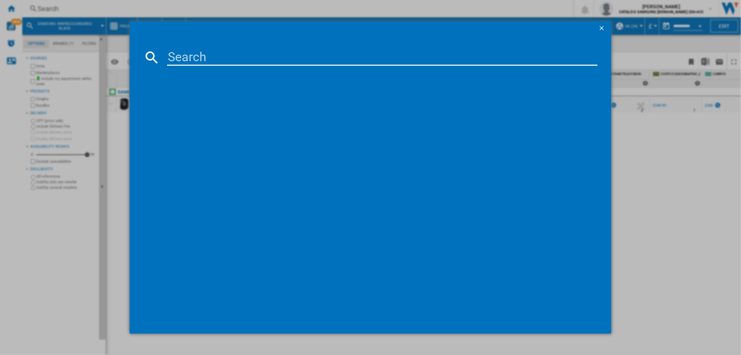
click at [219, 57] on input at bounding box center [382, 57] width 430 height 17
type input "WW90CGC04DAEEU"
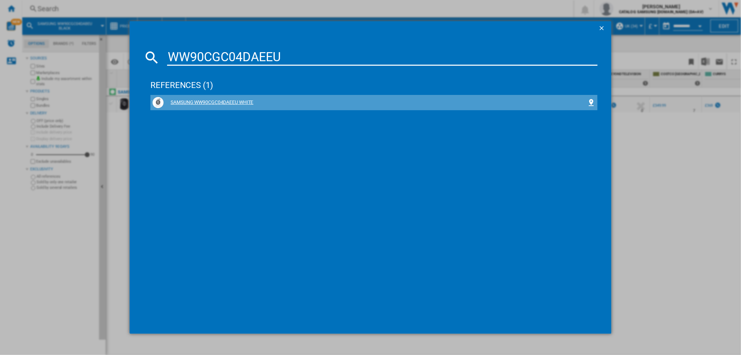
click at [219, 105] on div "SAMSUNG WW90CGC04DAEEU WHITE" at bounding box center [375, 102] width 423 height 7
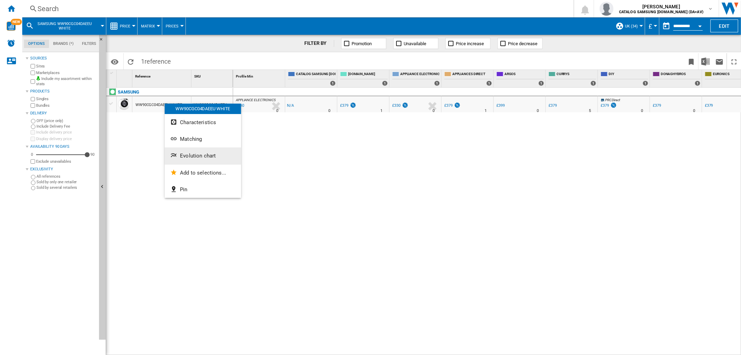
click at [178, 152] on ng-md-icon "Evolution chart" at bounding box center [174, 156] width 8 height 8
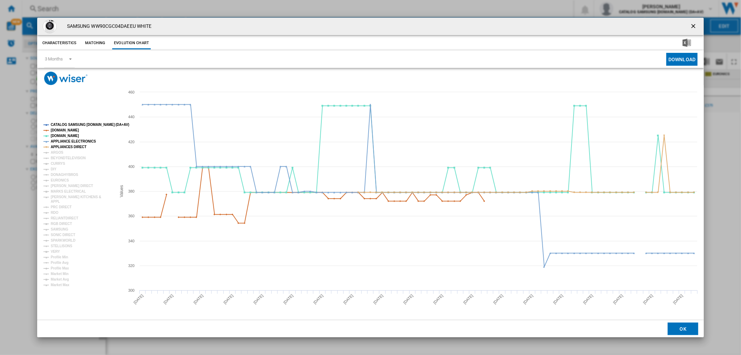
click at [61, 151] on tspan "ARGOS" at bounding box center [57, 152] width 13 height 4
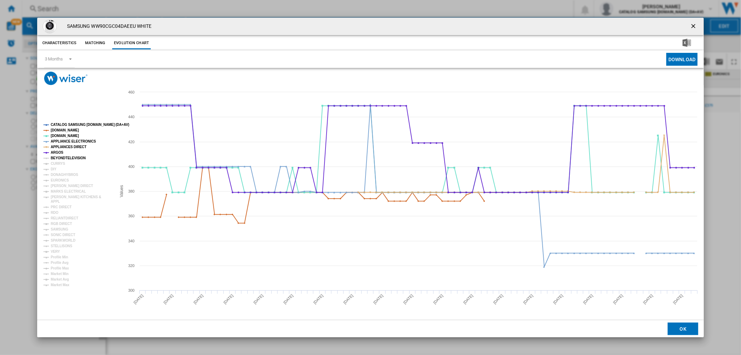
click at [59, 157] on tspan "BEYONDTELEVISION" at bounding box center [68, 158] width 35 height 4
click at [57, 163] on tspan "CURRYS" at bounding box center [58, 164] width 15 height 4
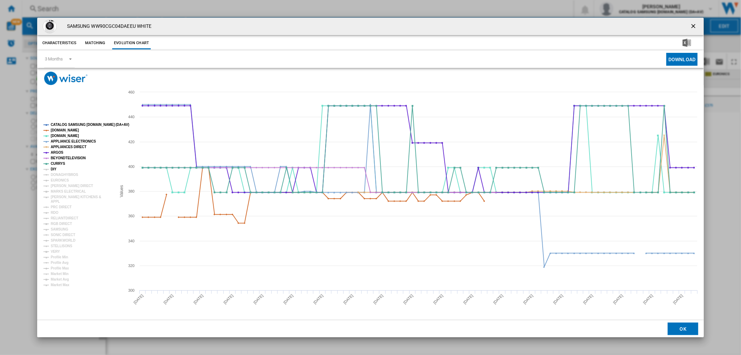
click at [55, 169] on tspan "DIY" at bounding box center [54, 169] width 6 height 4
click at [54, 175] on tspan "DONAGHYBROS" at bounding box center [64, 175] width 27 height 4
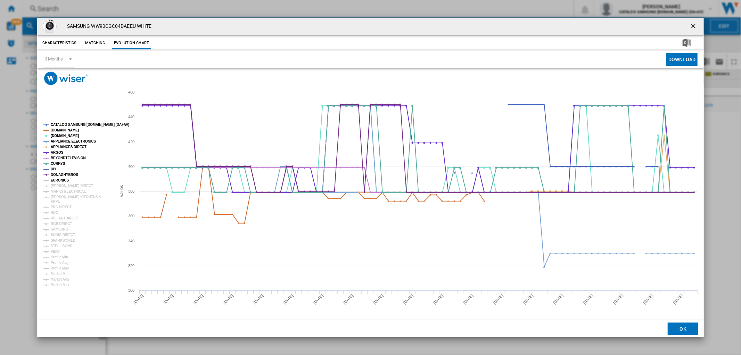
click at [54, 182] on tspan "EURONICS" at bounding box center [60, 180] width 18 height 4
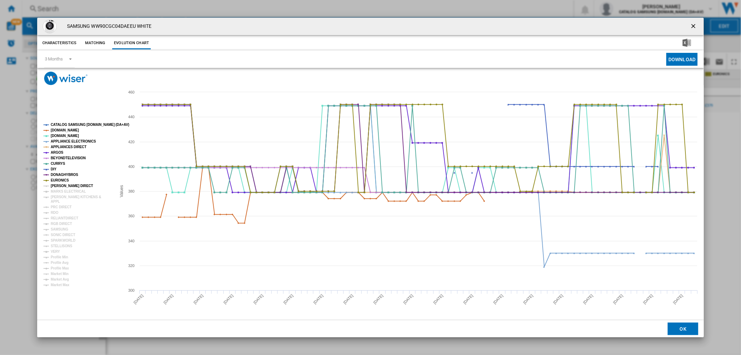
click at [54, 185] on tspan "[PERSON_NAME] DIRECT" at bounding box center [72, 186] width 42 height 4
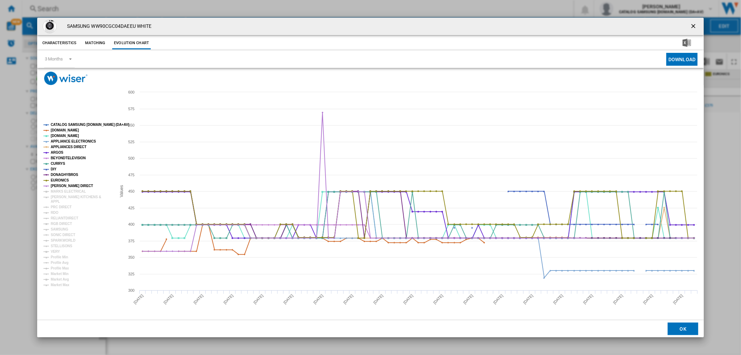
click at [55, 191] on tspan "MARKS ELECTRICAL" at bounding box center [68, 191] width 35 height 4
drag, startPoint x: 56, startPoint y: 196, endPoint x: 56, endPoint y: 200, distance: 4.5
click at [56, 196] on tspan "[PERSON_NAME] KITCHENS &" at bounding box center [76, 197] width 50 height 4
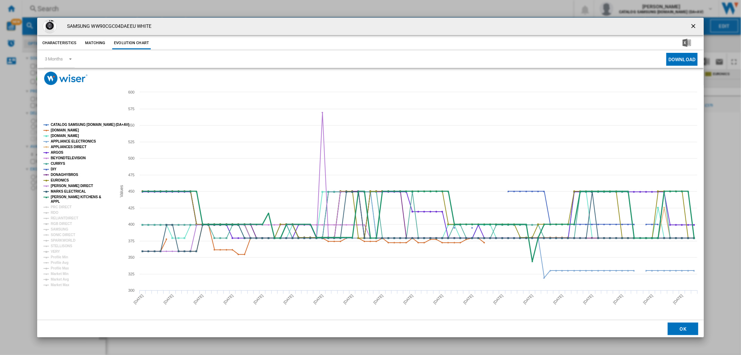
click at [55, 203] on tspan "APPL" at bounding box center [55, 202] width 9 height 4
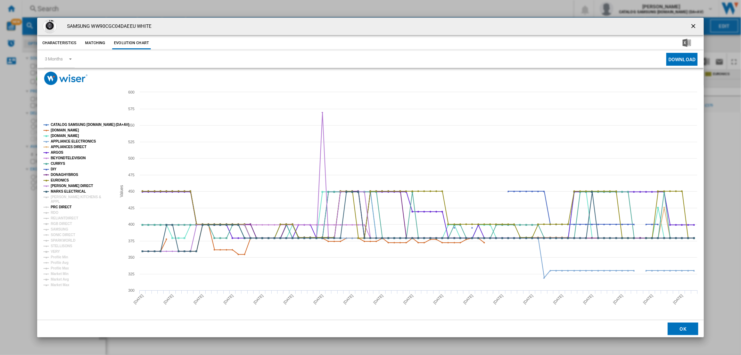
click at [57, 209] on tspan "PRC DIRECT" at bounding box center [61, 207] width 21 height 4
click at [55, 201] on tspan "APPL" at bounding box center [55, 202] width 9 height 4
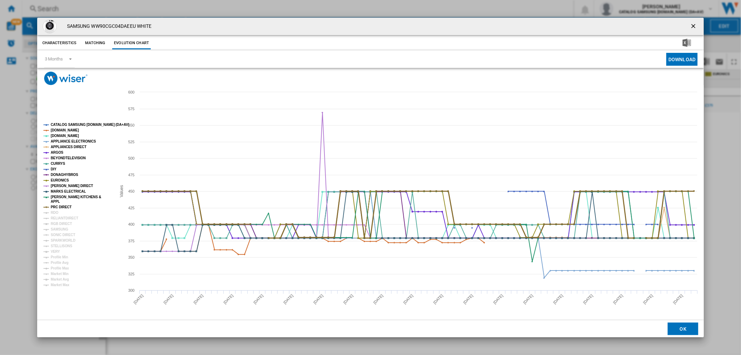
click at [55, 211] on tspan "RDO" at bounding box center [55, 213] width 8 height 4
click at [56, 223] on tspan "RGB DIRECT" at bounding box center [61, 224] width 21 height 4
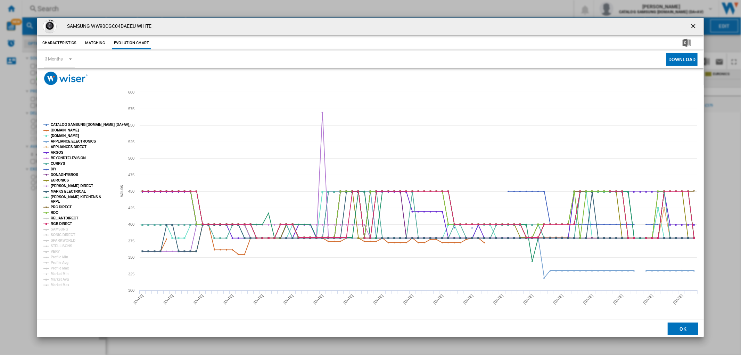
click at [54, 217] on tspan "RELIANTDIRECT" at bounding box center [64, 218] width 27 height 4
click at [54, 228] on tspan "SAMSUNG" at bounding box center [60, 229] width 18 height 4
click at [56, 237] on tspan "SONIC DIRECT" at bounding box center [63, 235] width 24 height 4
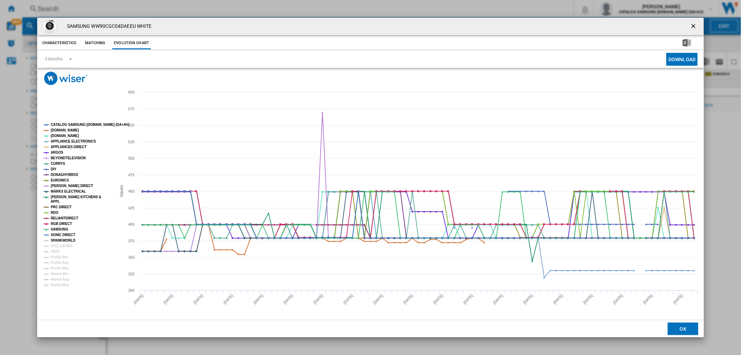
click at [56, 242] on tspan "SPARKWORLD" at bounding box center [63, 240] width 25 height 4
click at [56, 245] on tspan "STELLISONS" at bounding box center [62, 246] width 22 height 4
click at [55, 251] on tspan "VERY" at bounding box center [55, 252] width 9 height 4
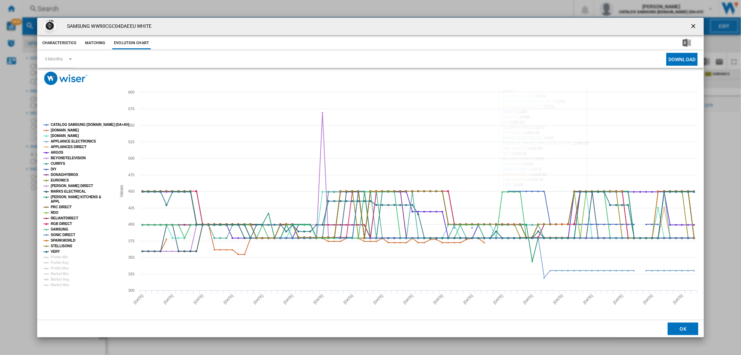
click at [667, 29] on ng-md-icon "getI18NText('BUTTONS.CLOSE_DIALOG')" at bounding box center [694, 27] width 8 height 8
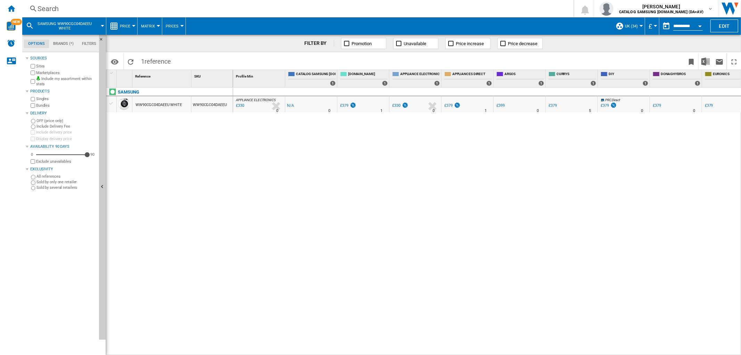
click at [55, 5] on div "Search" at bounding box center [297, 9] width 518 height 10
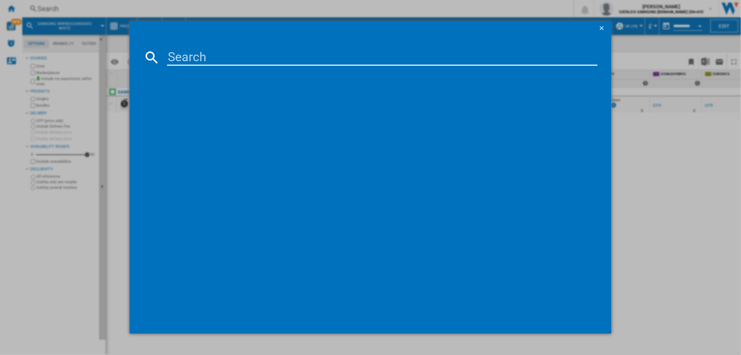
click at [329, 60] on input at bounding box center [382, 57] width 430 height 17
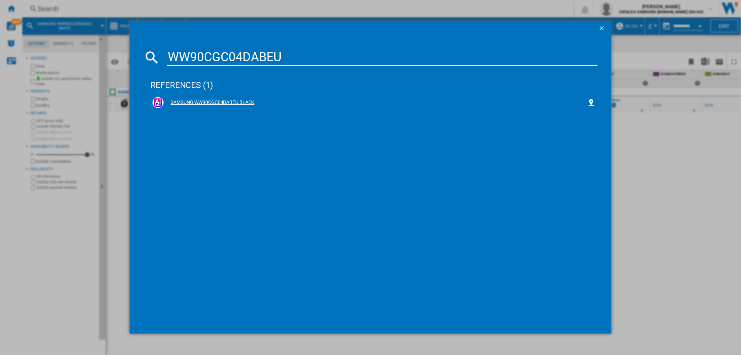
type input "WW90CGC04DABEU"
click at [198, 103] on div "SAMSUNG WW90CGC04DABEU BLACK" at bounding box center [375, 102] width 423 height 7
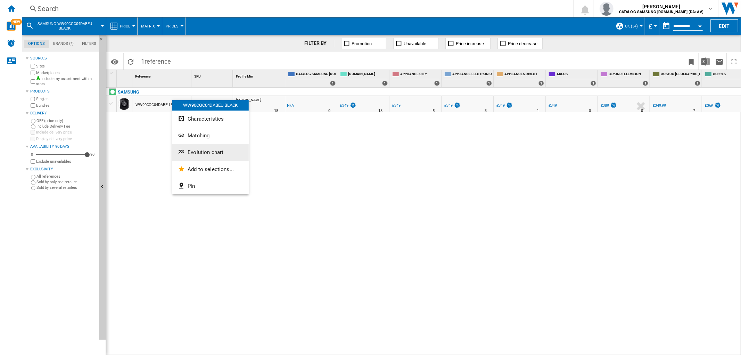
click at [188, 152] on span "Evolution chart" at bounding box center [206, 152] width 36 height 6
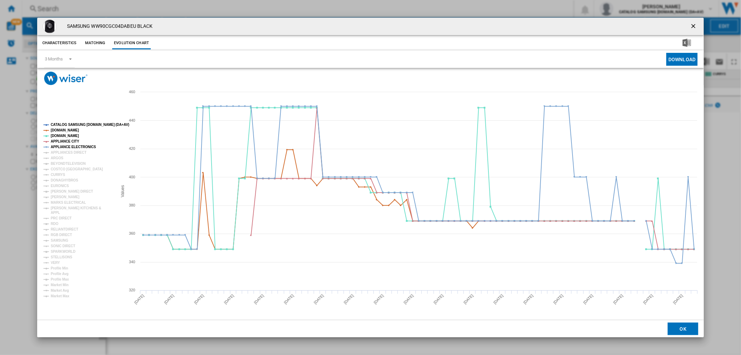
click at [62, 154] on tspan "APPLIANCES DIRECT" at bounding box center [69, 152] width 36 height 4
click at [51, 159] on tspan "ARGOS" at bounding box center [57, 158] width 13 height 4
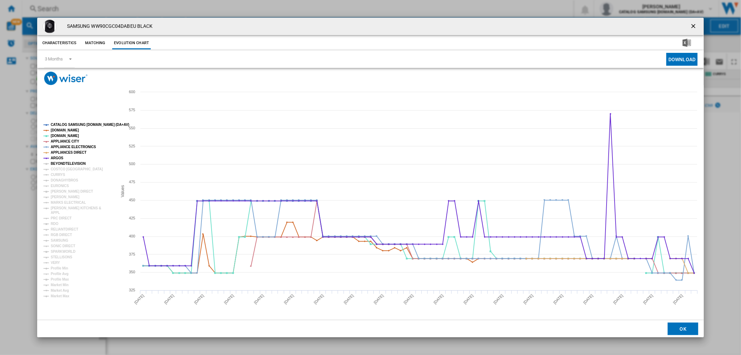
click at [53, 164] on tspan "BEYONDTELEVISION" at bounding box center [68, 164] width 35 height 4
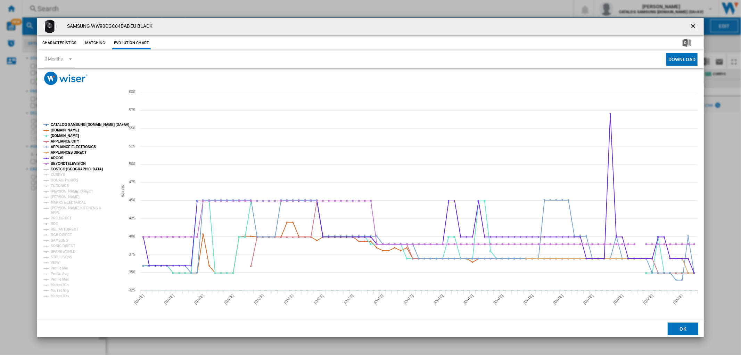
click at [53, 171] on tspan "COSTCO [GEOGRAPHIC_DATA]" at bounding box center [77, 169] width 52 height 4
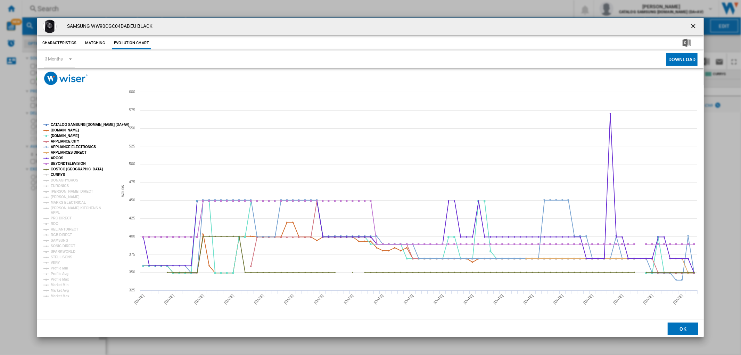
click at [53, 177] on tspan "CURRYS" at bounding box center [58, 175] width 15 height 4
click at [53, 184] on tspan "EURONICS" at bounding box center [60, 186] width 18 height 4
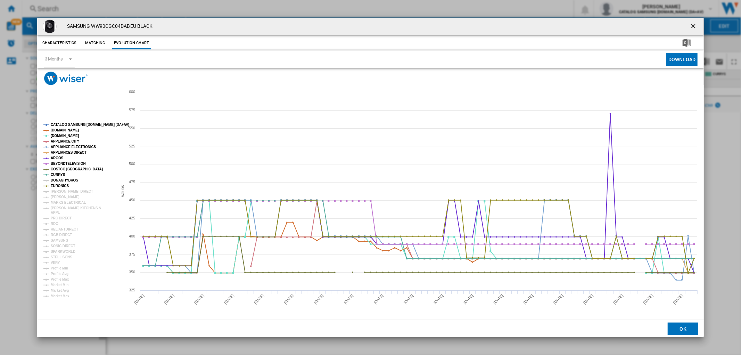
click at [55, 180] on tspan "DONAGHYBROS" at bounding box center [64, 180] width 27 height 4
click at [54, 195] on tspan "[PERSON_NAME]" at bounding box center [65, 197] width 29 height 4
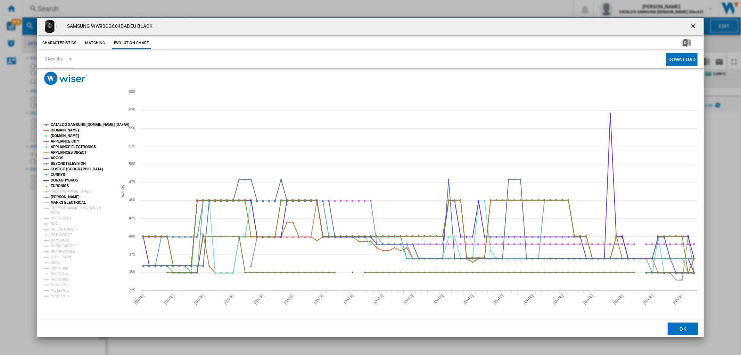
click at [54, 201] on tspan "MARKS ELECTRICAL" at bounding box center [68, 203] width 35 height 4
click at [51, 190] on tspan "[PERSON_NAME] DIRECT" at bounding box center [72, 191] width 42 height 4
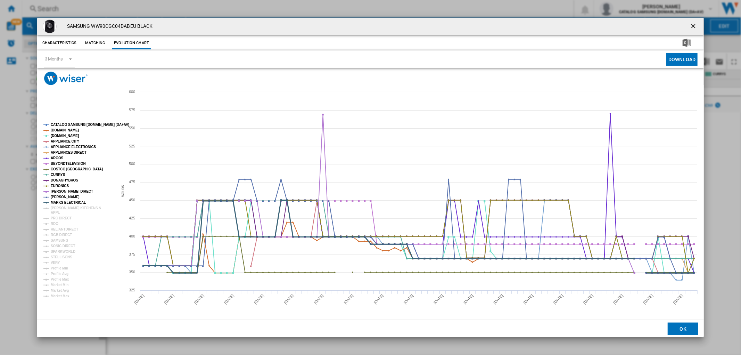
click at [56, 204] on tspan "MARKS ELECTRICAL" at bounding box center [68, 203] width 35 height 4
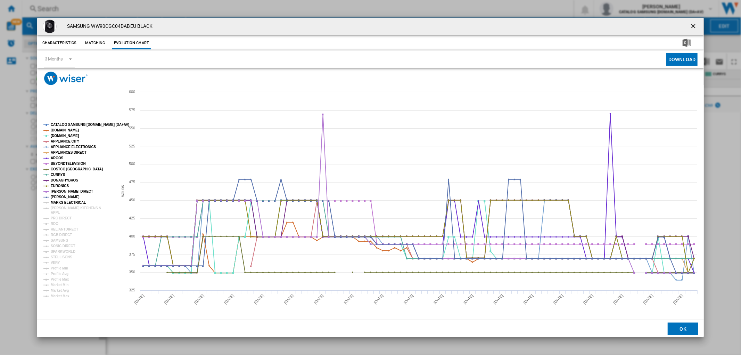
click at [57, 203] on tspan "MARKS ELECTRICAL" at bounding box center [68, 203] width 35 height 4
click at [58, 211] on tspan "APPL" at bounding box center [55, 213] width 9 height 4
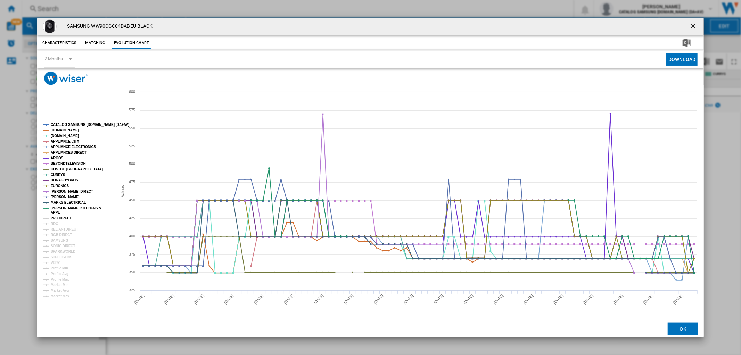
click at [56, 219] on tspan "PRC DIRECT" at bounding box center [61, 218] width 21 height 4
click at [53, 223] on tspan "RDO" at bounding box center [55, 224] width 8 height 4
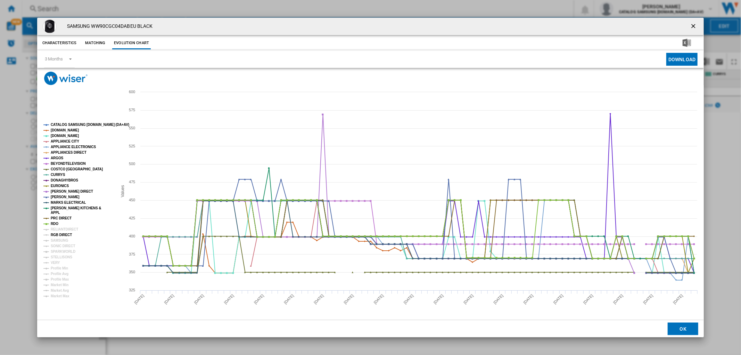
click at [55, 234] on tspan "RGB DIRECT" at bounding box center [61, 235] width 21 height 4
